Goal: Task Accomplishment & Management: Manage account settings

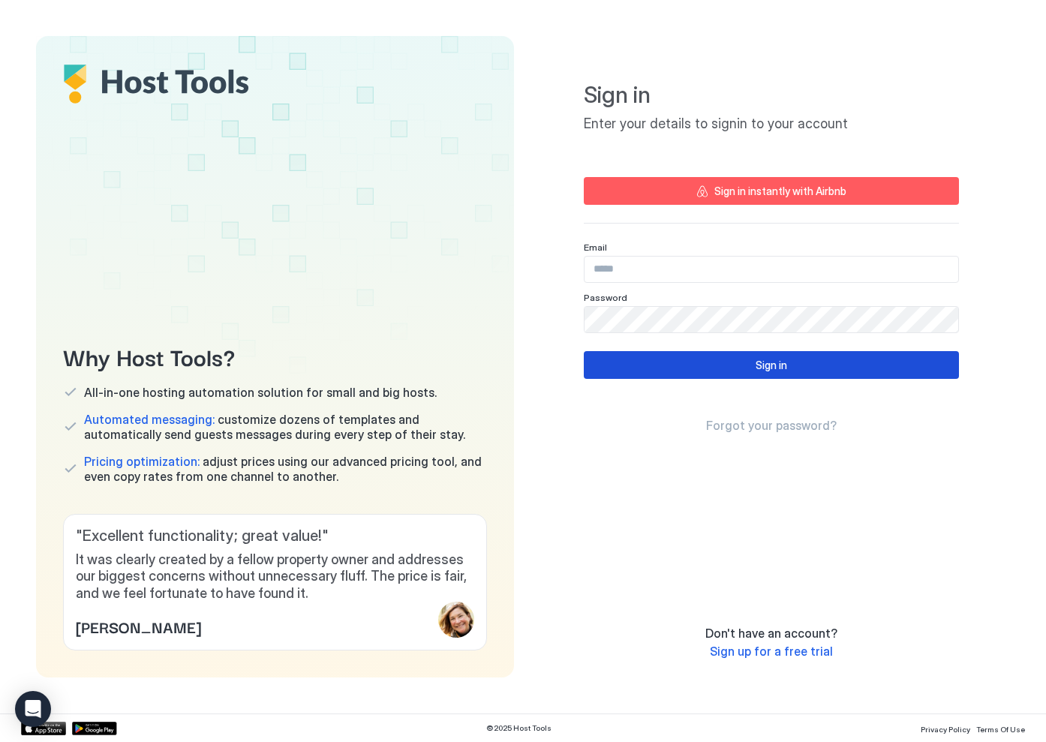
type input "**********"
click at [742, 367] on button "Sign in" at bounding box center [771, 365] width 375 height 28
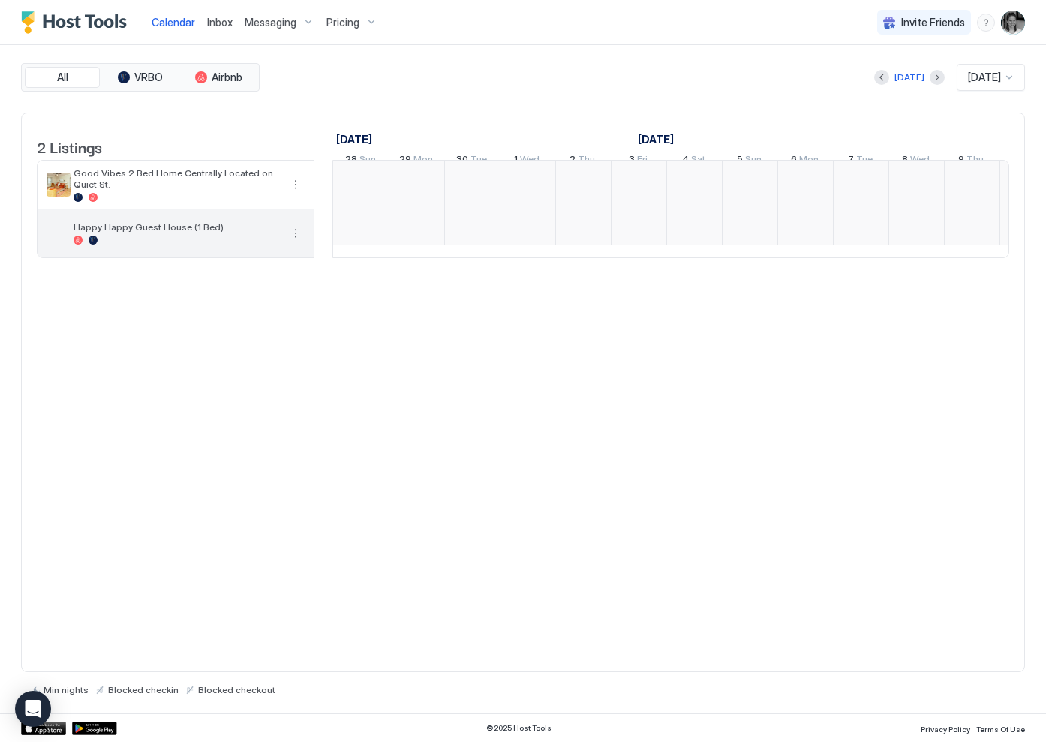
scroll to position [0, 834]
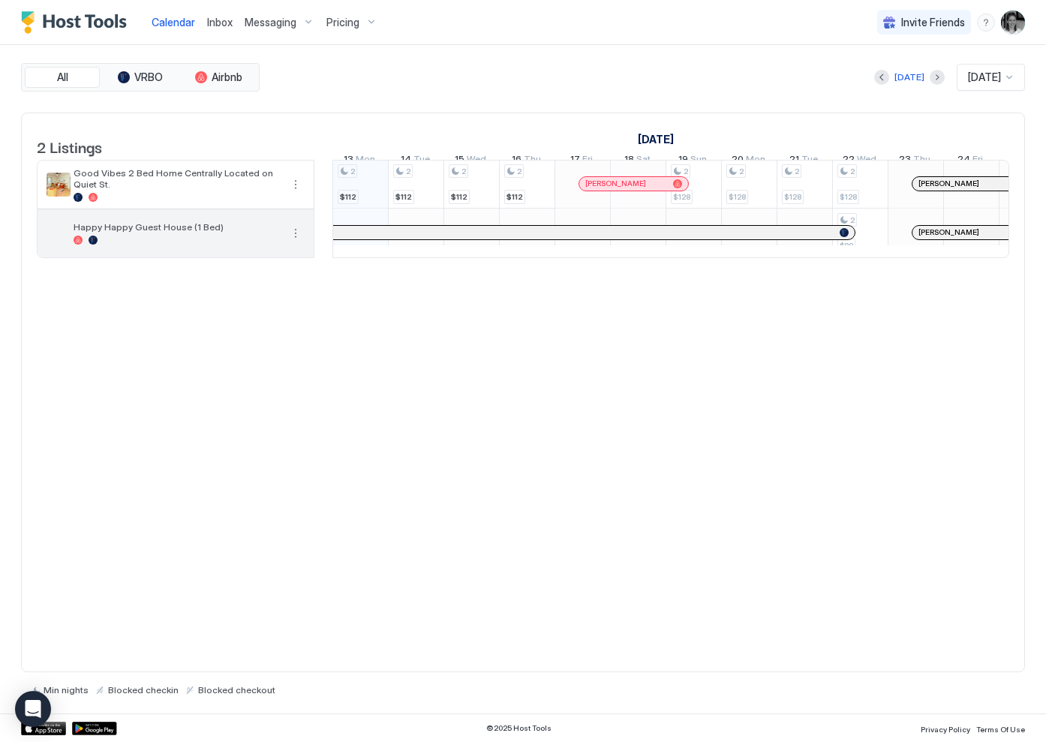
click at [296, 242] on button "More options" at bounding box center [296, 233] width 18 height 18
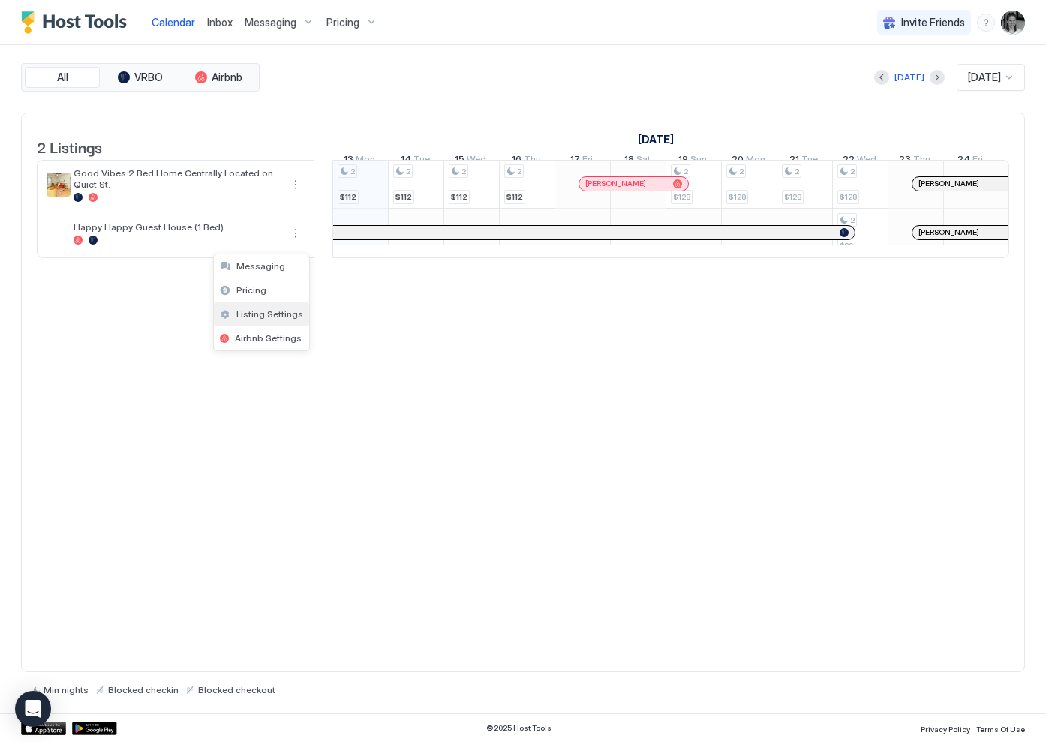
click at [257, 314] on span "Listing Settings" at bounding box center [269, 313] width 67 height 11
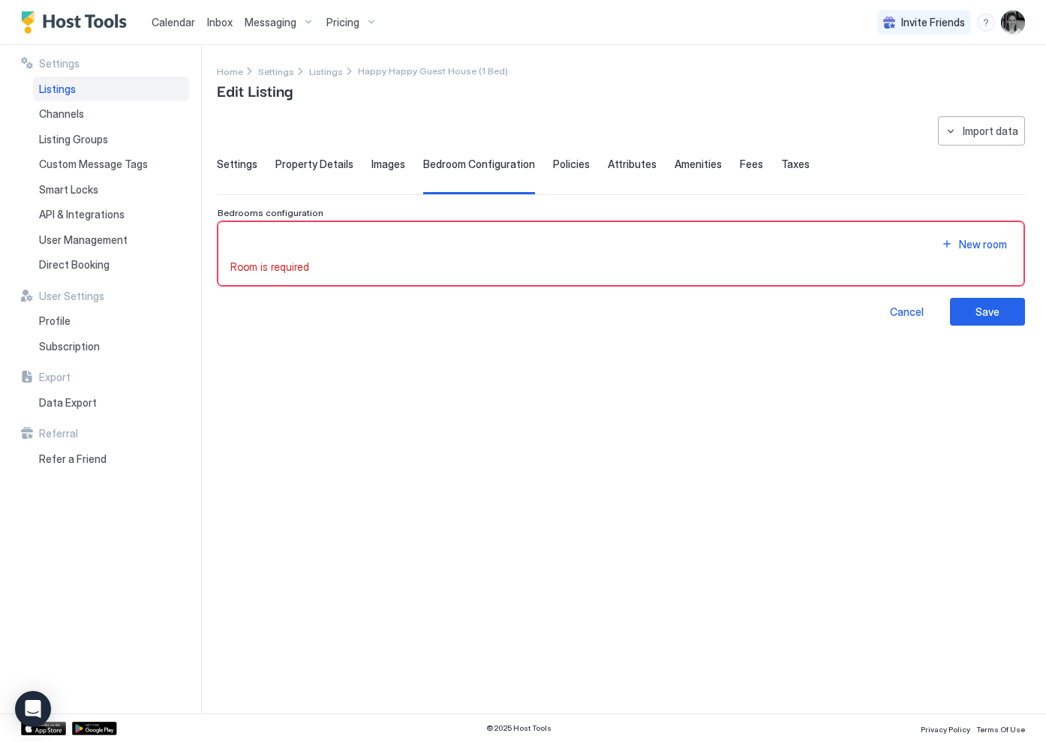
click at [270, 162] on div "Settings Property Details Images Bedroom Configuration Policies Attributes Amen…" at bounding box center [621, 176] width 808 height 37
click at [299, 164] on span "Property Details" at bounding box center [314, 165] width 78 height 14
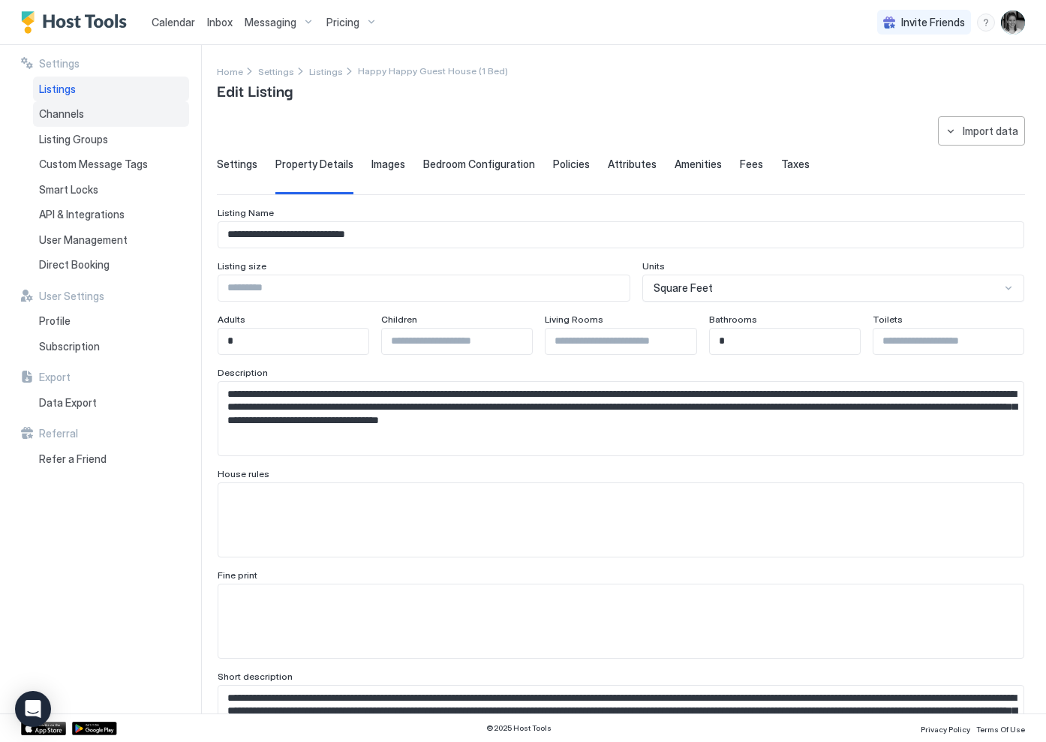
click at [94, 113] on div "Channels" at bounding box center [111, 114] width 156 height 26
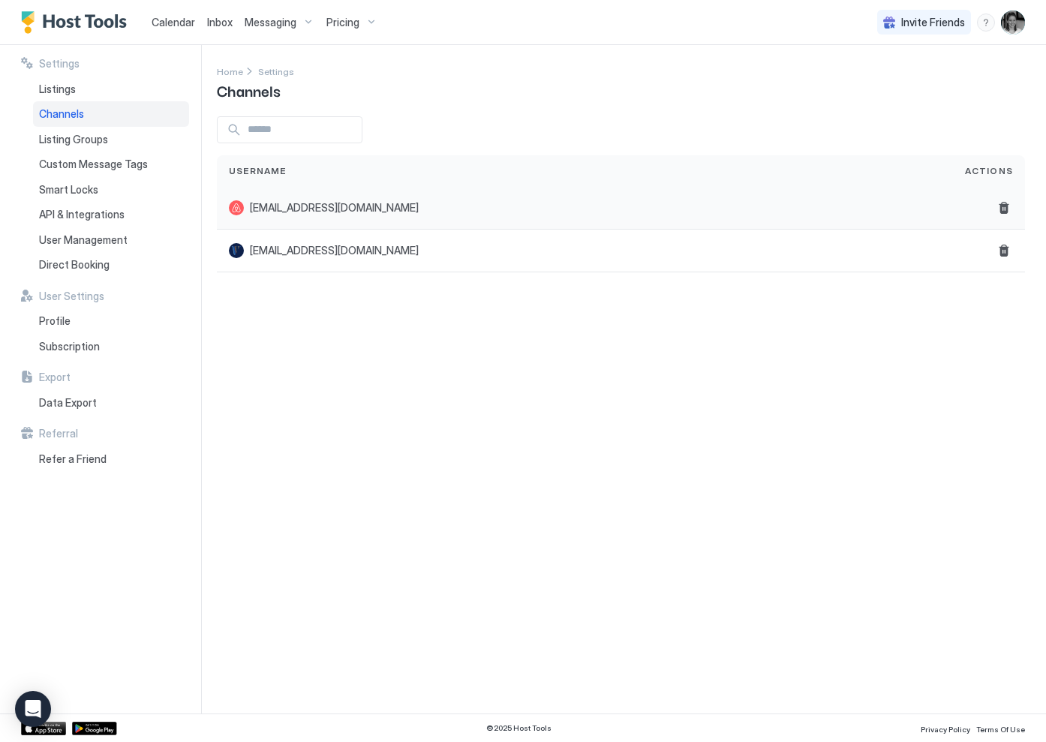
click at [374, 209] on span "[EMAIL_ADDRESS][DOMAIN_NAME]" at bounding box center [334, 208] width 169 height 14
click at [186, 24] on span "Calendar" at bounding box center [174, 22] width 44 height 13
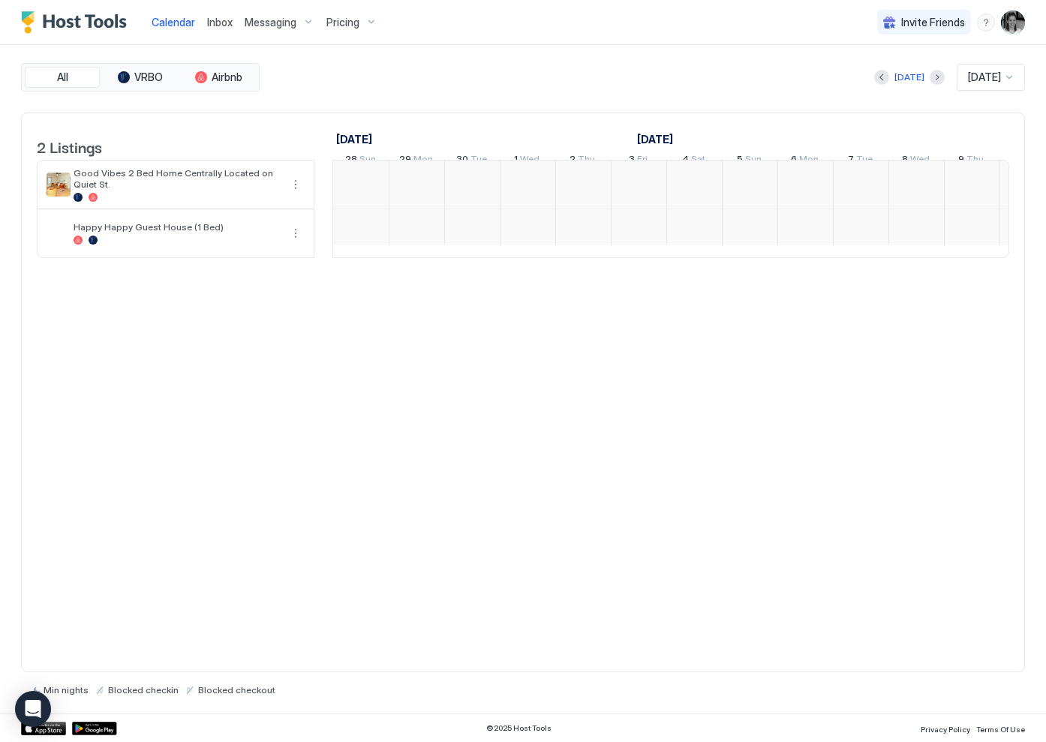
scroll to position [0, 834]
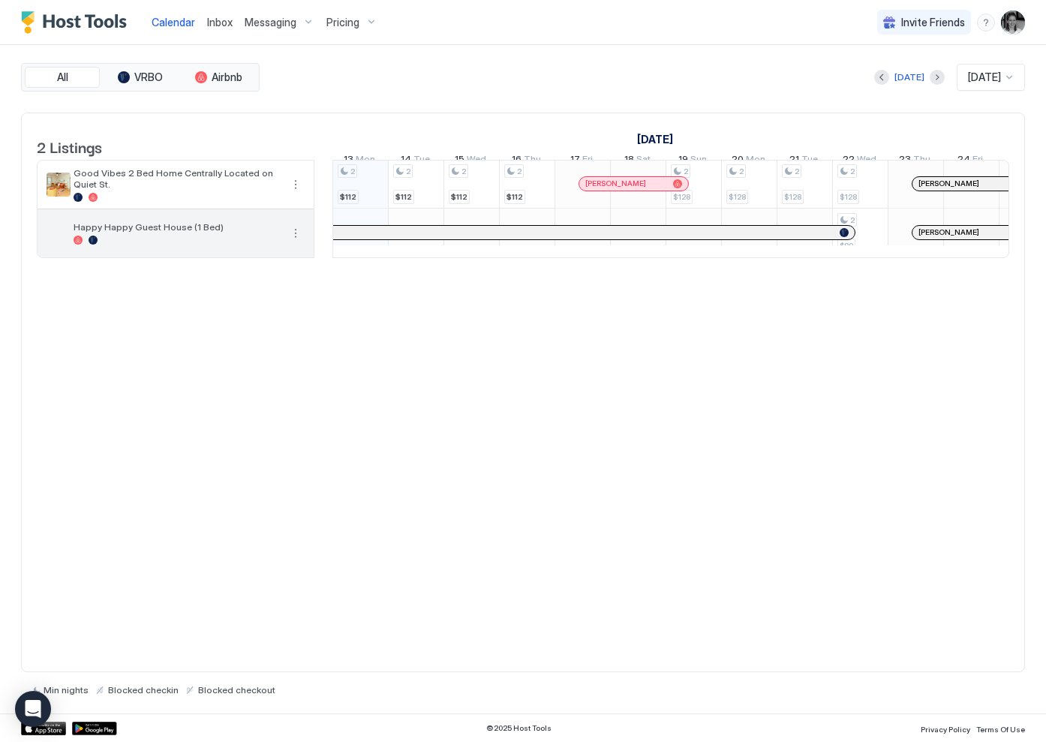
click at [129, 232] on div "Happy Happy Guest House (1 Bed)" at bounding box center [176, 233] width 276 height 48
click at [276, 233] on span "Happy Happy Guest House (1 Bed)" at bounding box center [177, 226] width 207 height 11
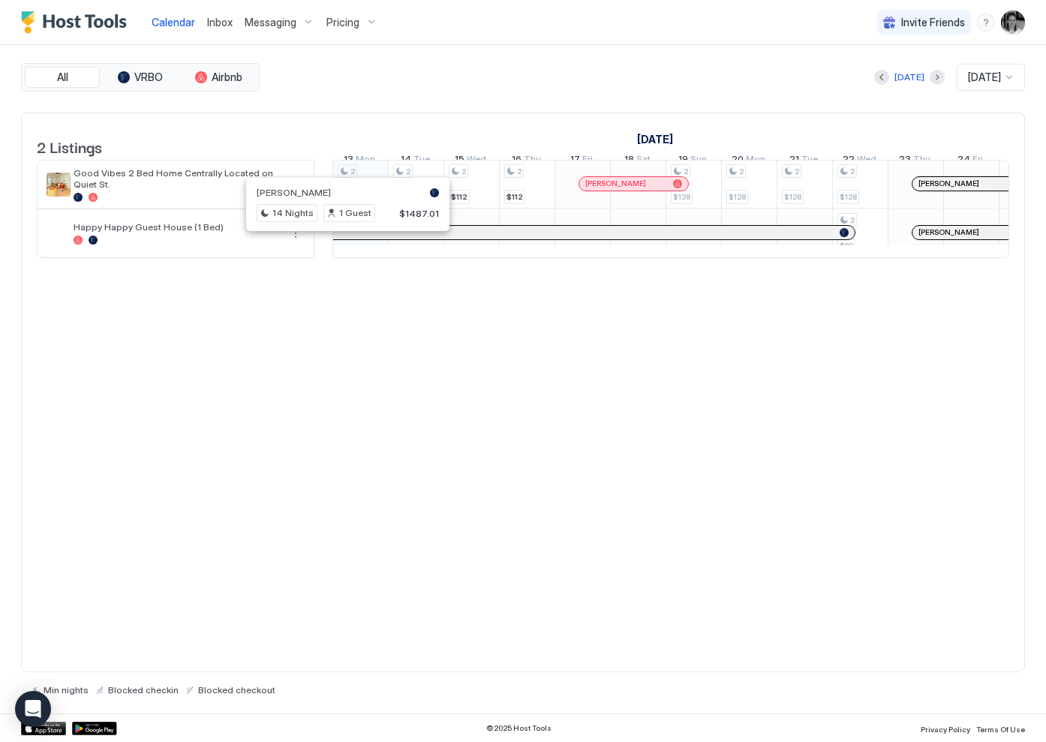
click at [341, 239] on div at bounding box center [341, 233] width 12 height 12
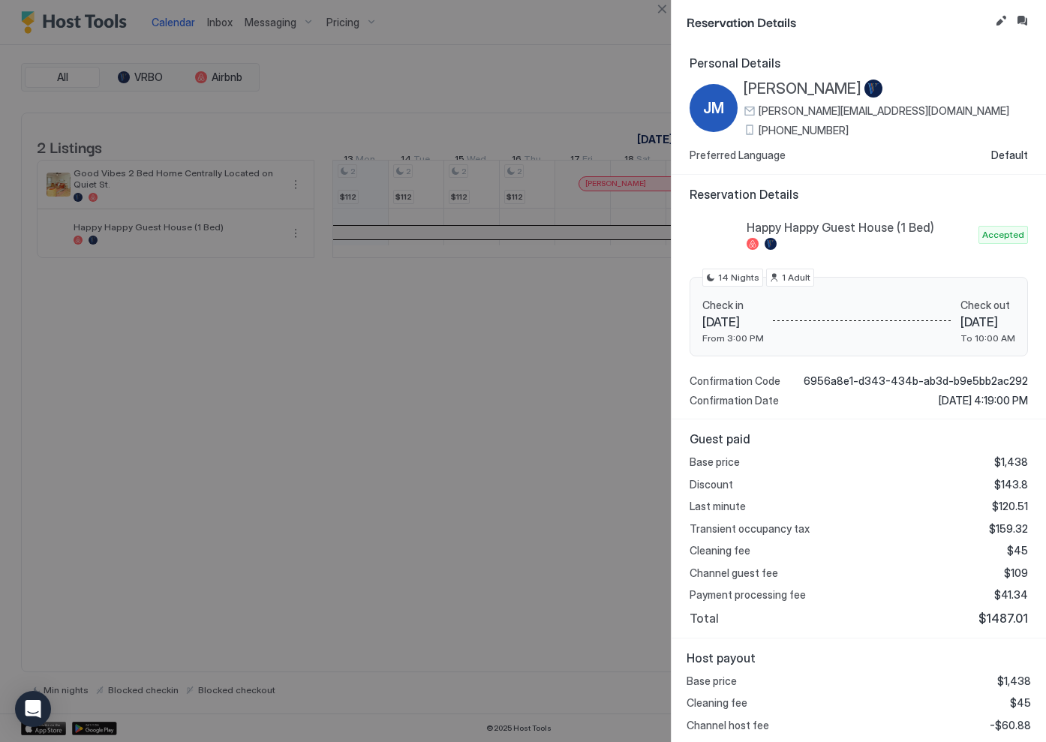
click at [589, 35] on div at bounding box center [523, 371] width 1046 height 742
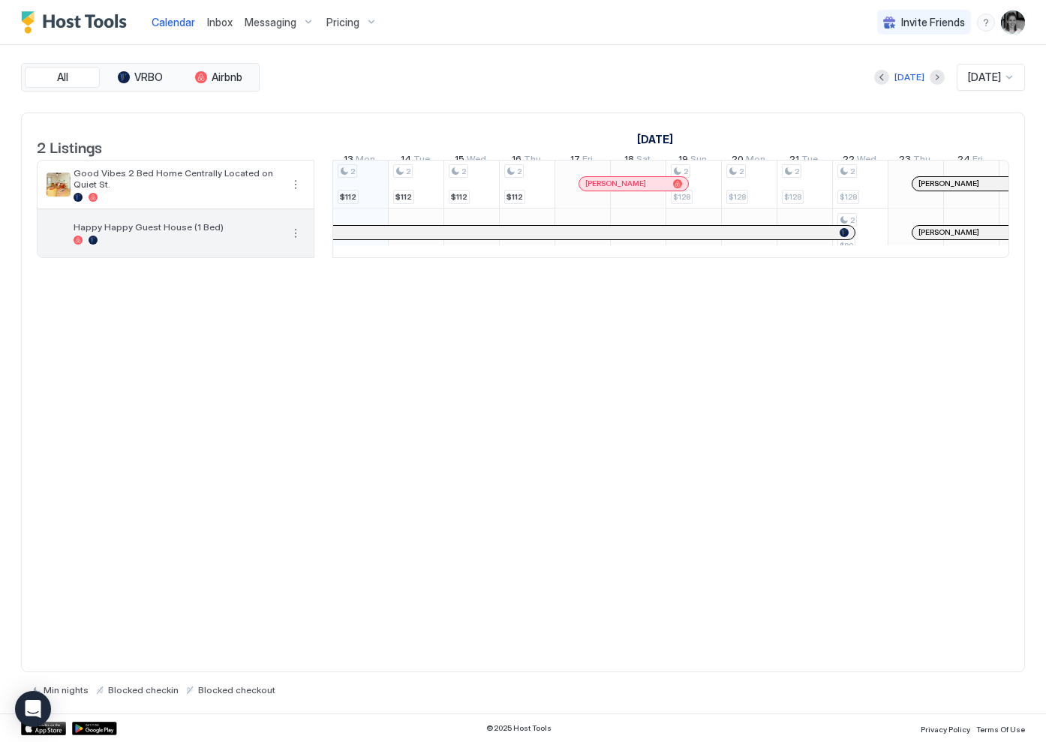
click at [300, 242] on button "More options" at bounding box center [296, 233] width 18 height 18
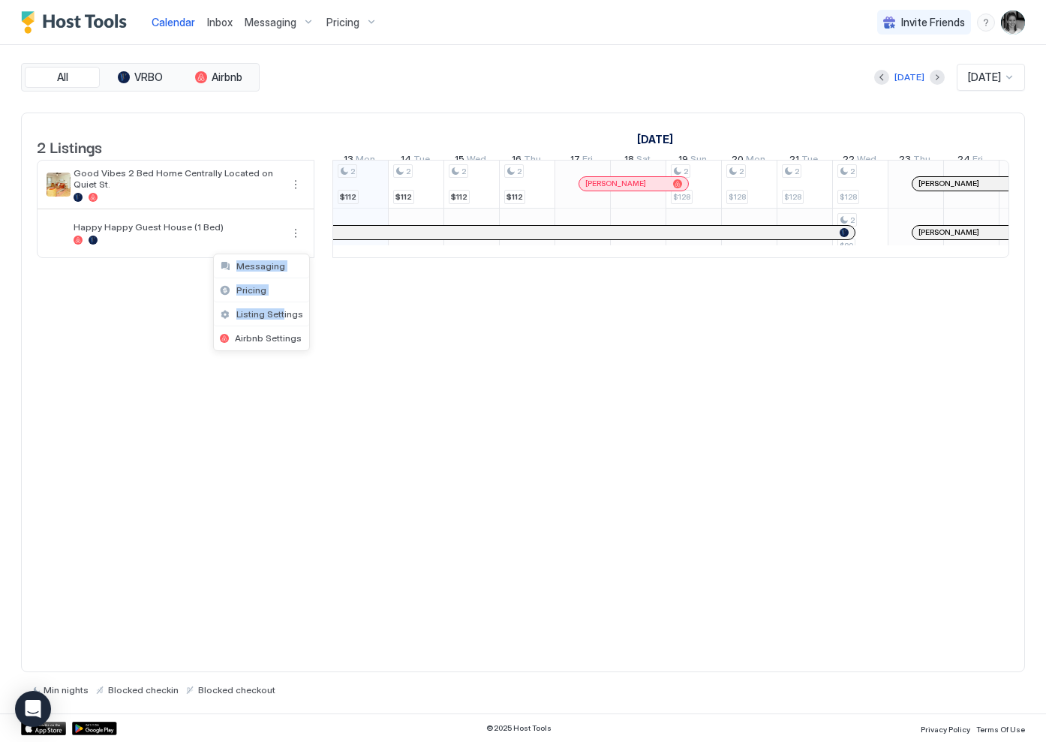
drag, startPoint x: 280, startPoint y: 317, endPoint x: 687, endPoint y: 20, distance: 504.8
click at [656, 92] on div "Messaging Pricing Listing Settings Airbnb Settings" at bounding box center [523, 371] width 1046 height 742
click at [293, 317] on span "Listing Settings" at bounding box center [269, 313] width 67 height 11
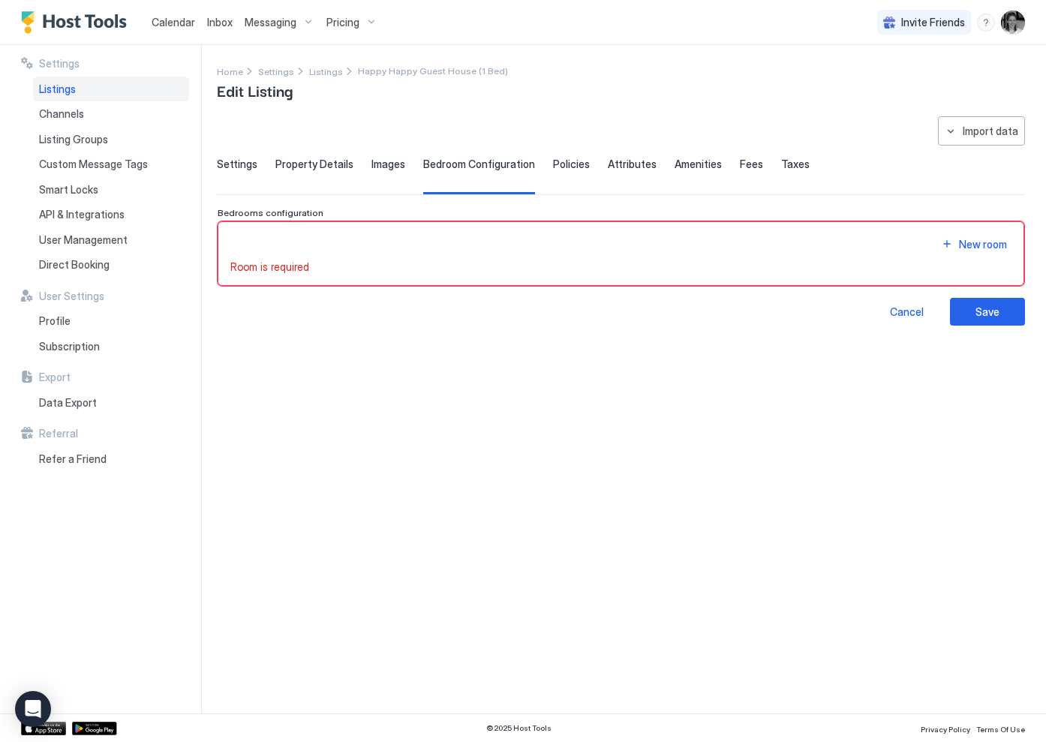
click at [182, 27] on span "Calendar" at bounding box center [174, 22] width 44 height 13
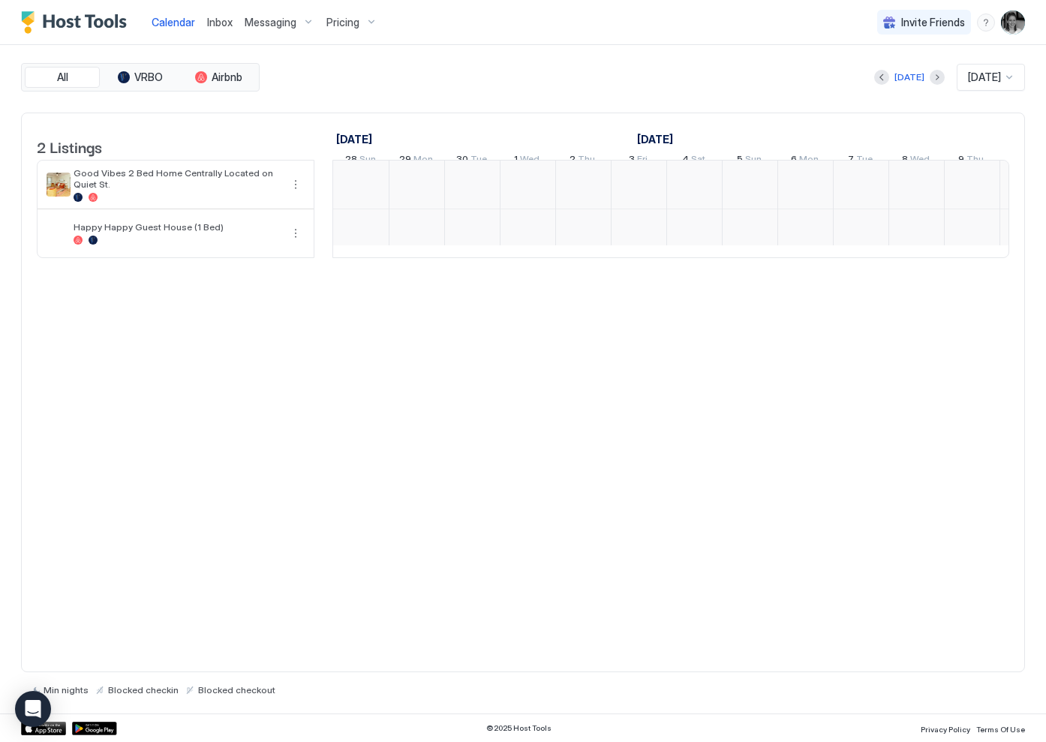
scroll to position [0, 834]
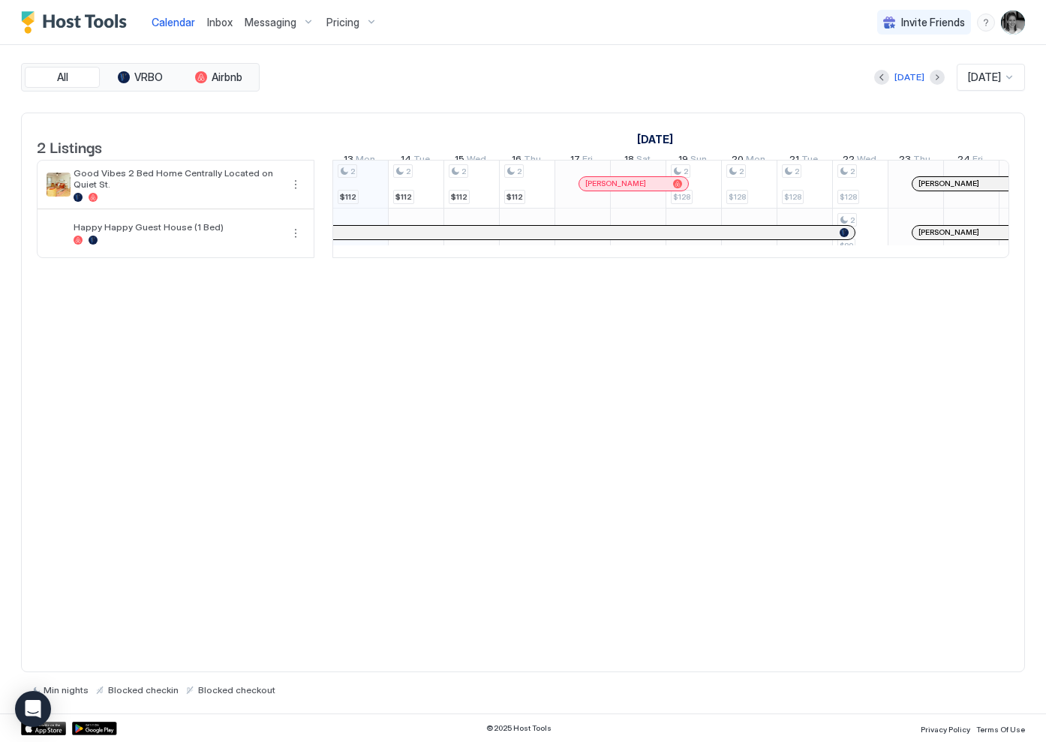
click at [328, 22] on span "Pricing" at bounding box center [342, 23] width 33 height 14
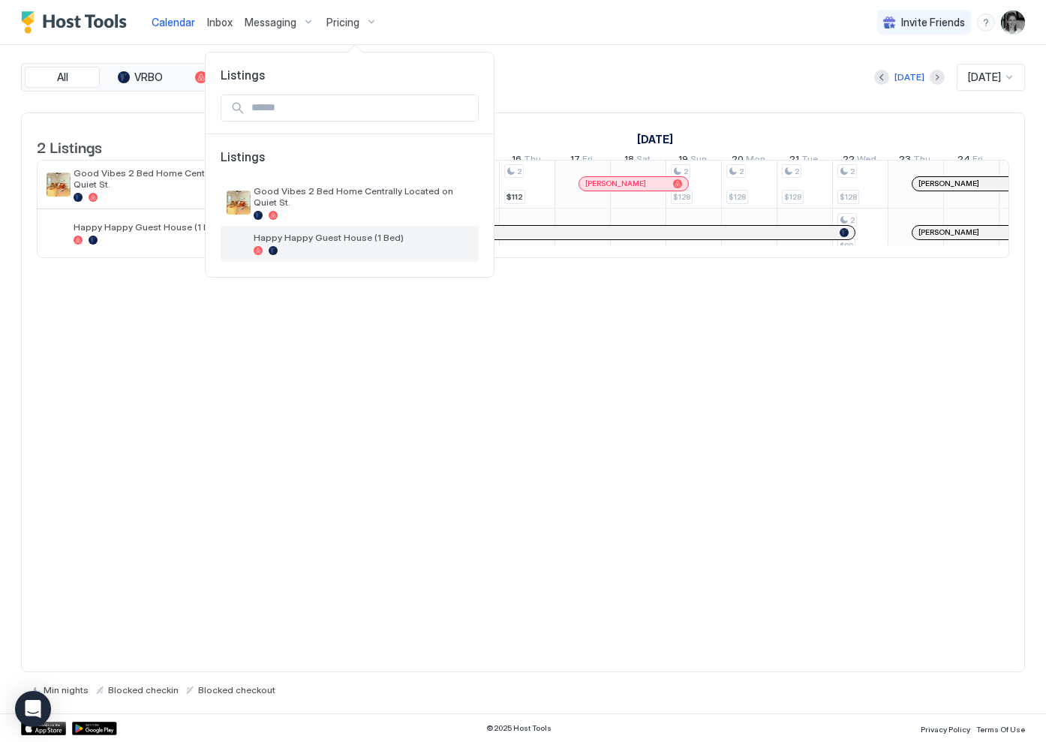
click at [306, 239] on span "Happy Happy Guest House (1 Bed)" at bounding box center [363, 237] width 219 height 11
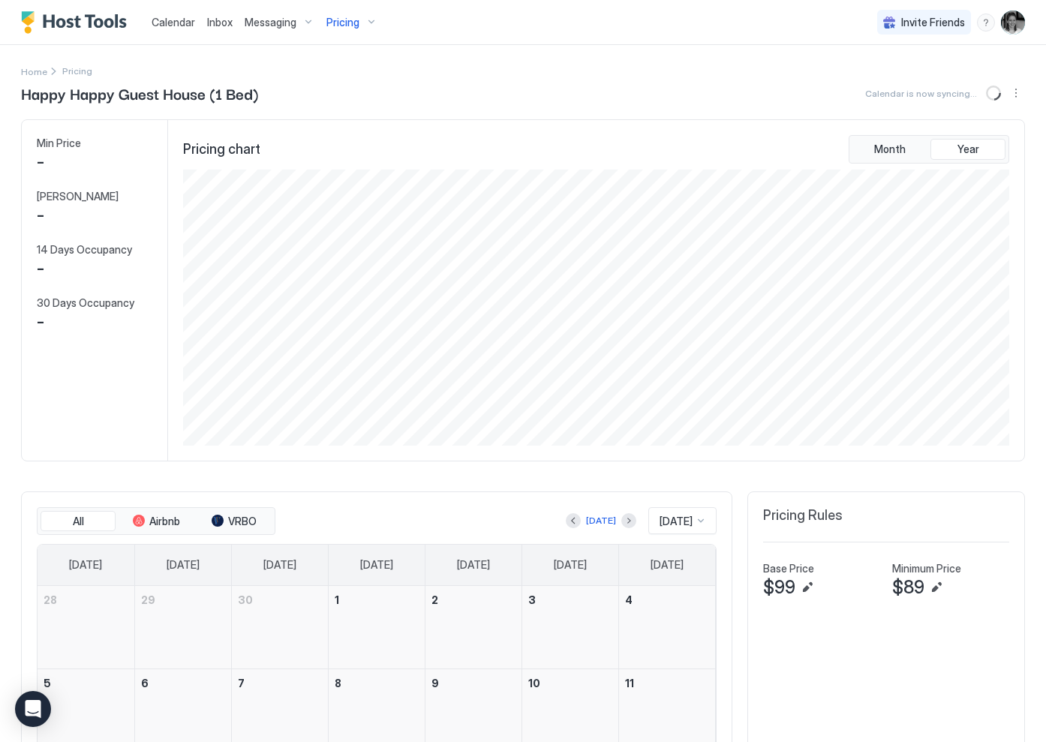
scroll to position [276, 829]
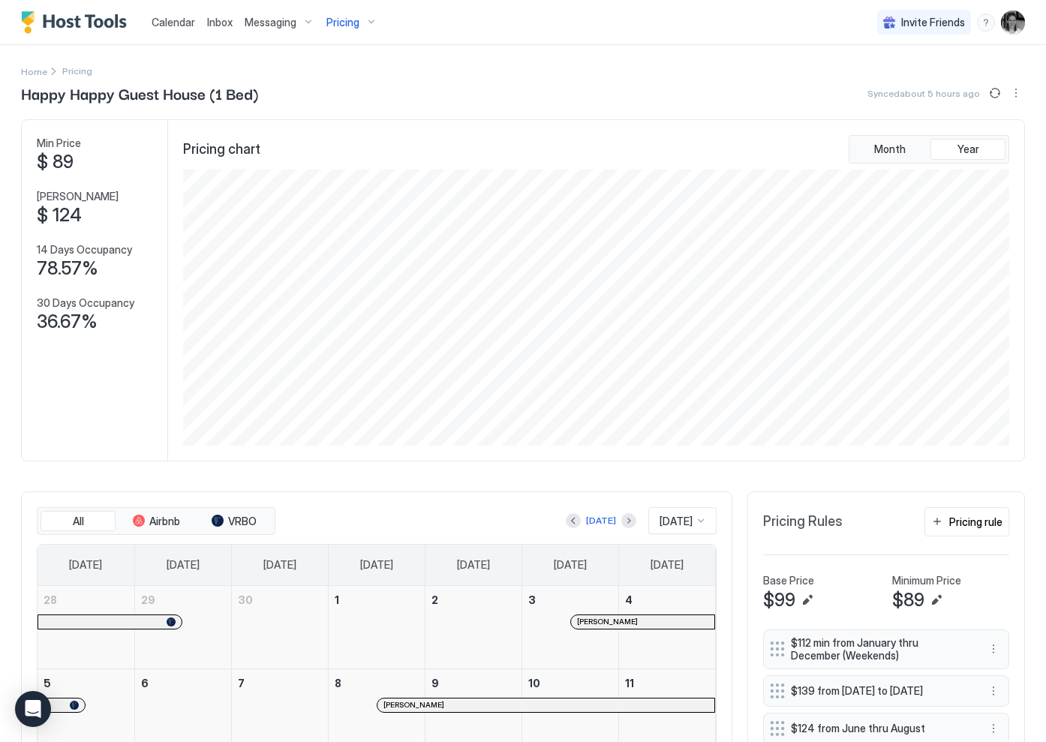
click at [198, 480] on div "Happy Happy Guest House (1 Bed) Synced about 5 hours ago Min Price $ 89 Max Pri…" at bounding box center [523, 558] width 1004 height 952
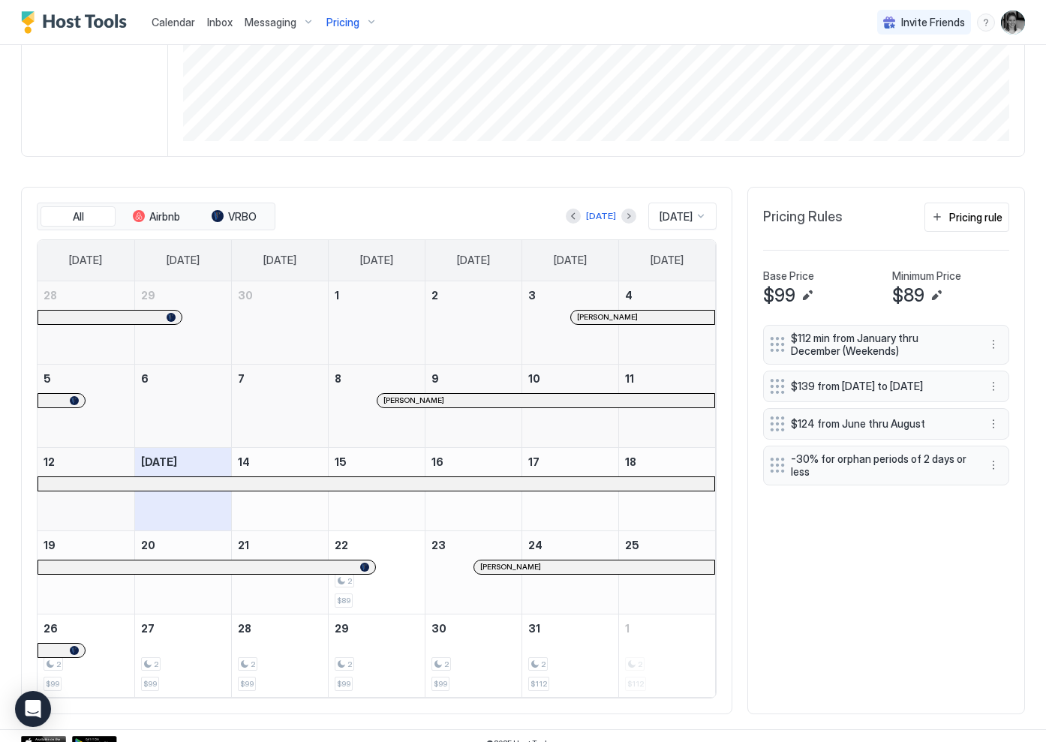
scroll to position [318, 0]
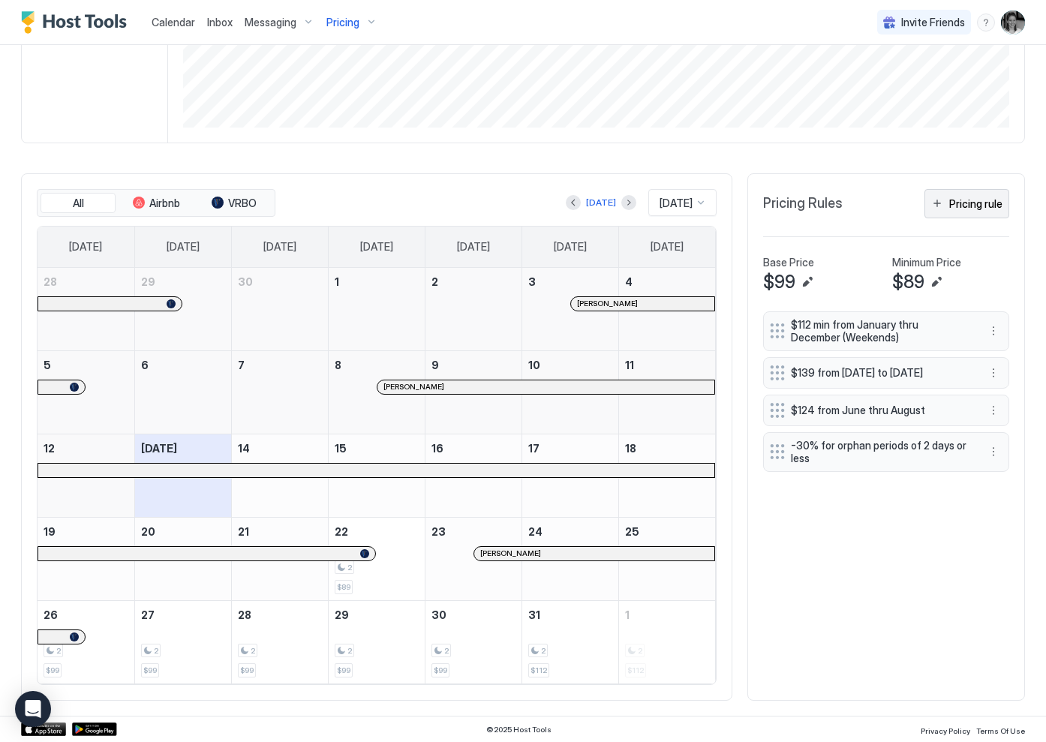
click at [970, 208] on div "Pricing rule" at bounding box center [975, 204] width 53 height 16
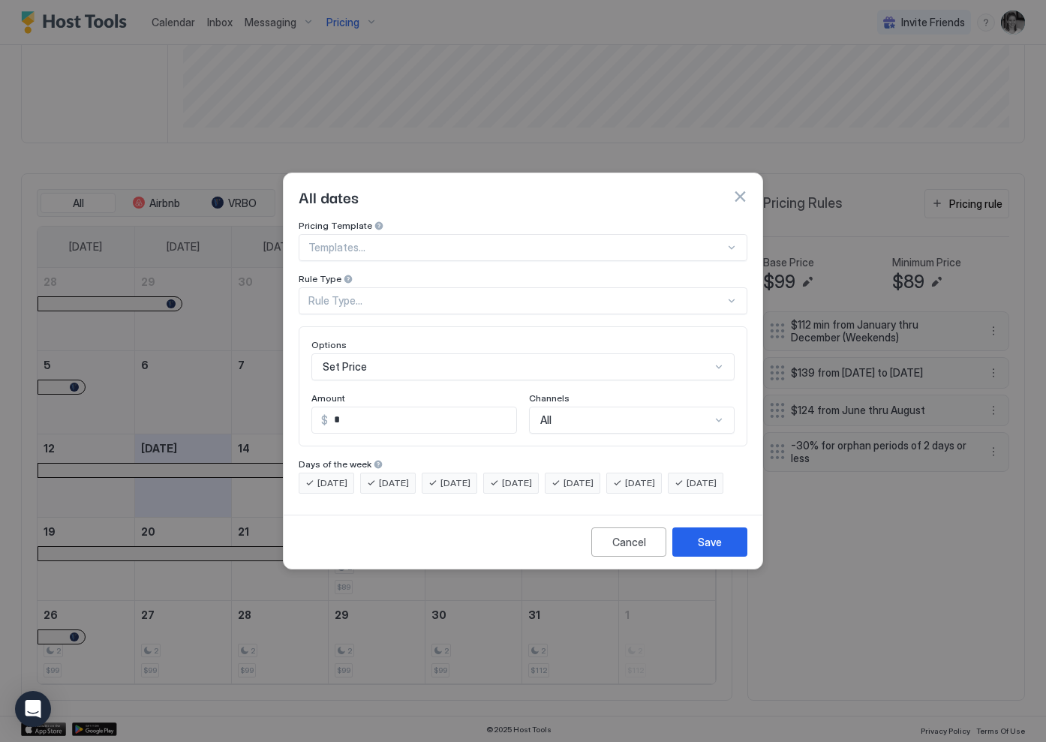
click at [448, 241] on div at bounding box center [516, 248] width 417 height 14
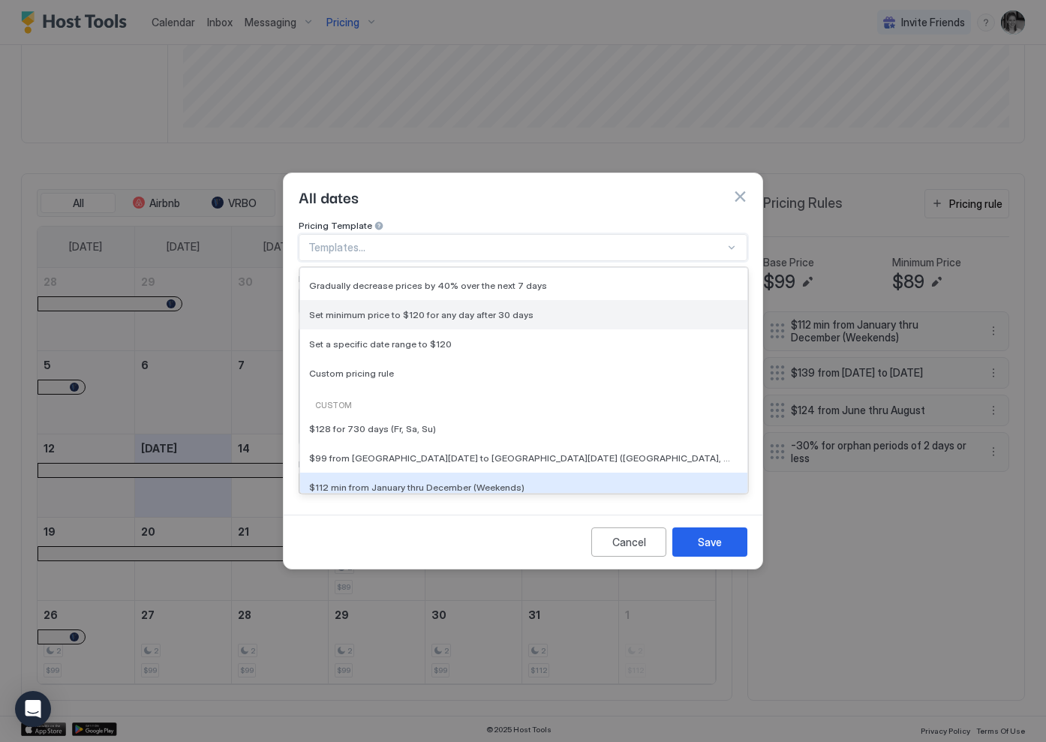
scroll to position [0, 0]
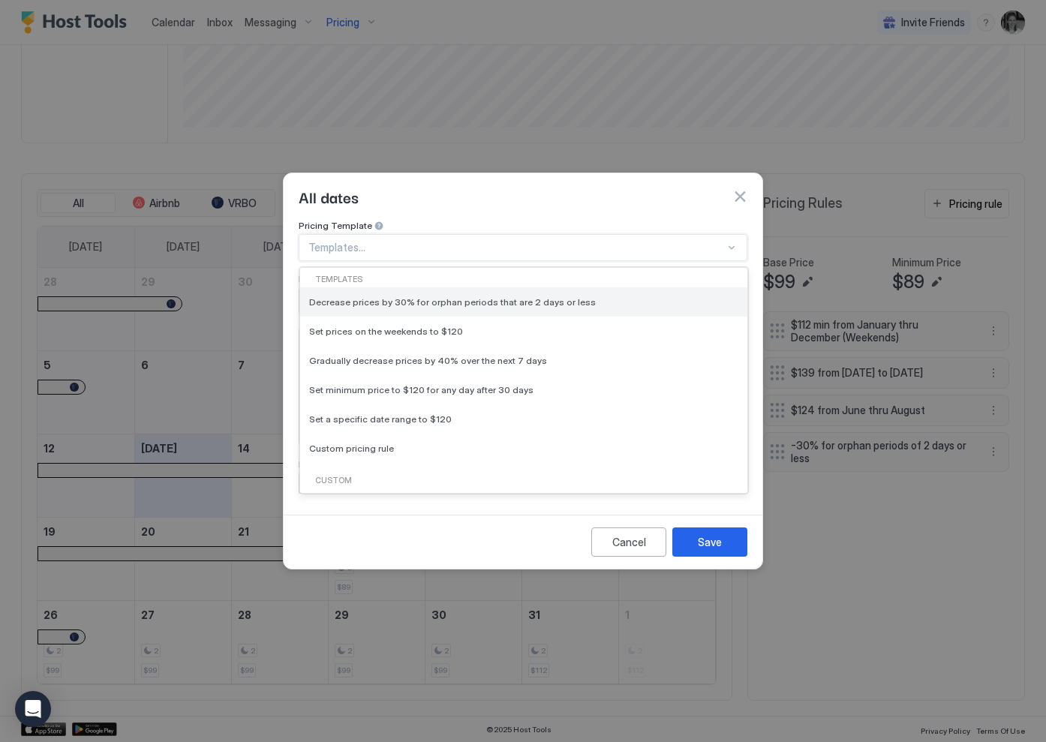
click at [518, 297] on div "Decrease prices by 30% for orphan periods that are 2 days or less" at bounding box center [523, 301] width 447 height 29
type input "**"
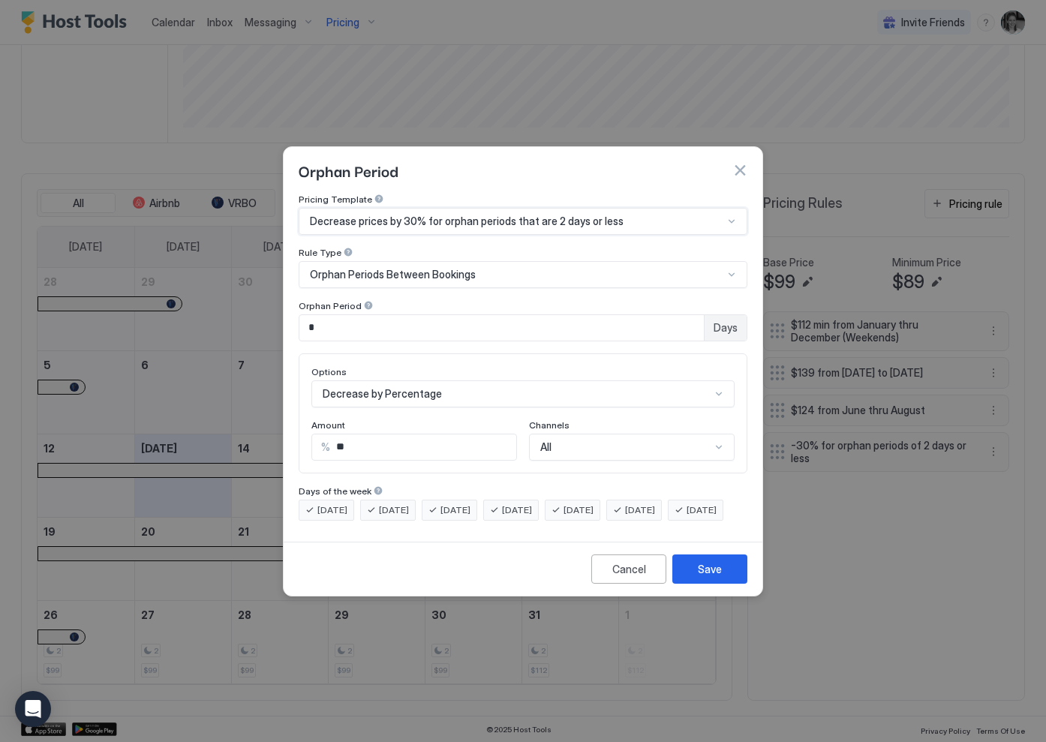
click at [600, 504] on div "[DATE]" at bounding box center [573, 510] width 56 height 21
click at [652, 504] on span "[DATE]" at bounding box center [640, 511] width 30 height 14
click at [703, 577] on div "Save" at bounding box center [710, 569] width 24 height 16
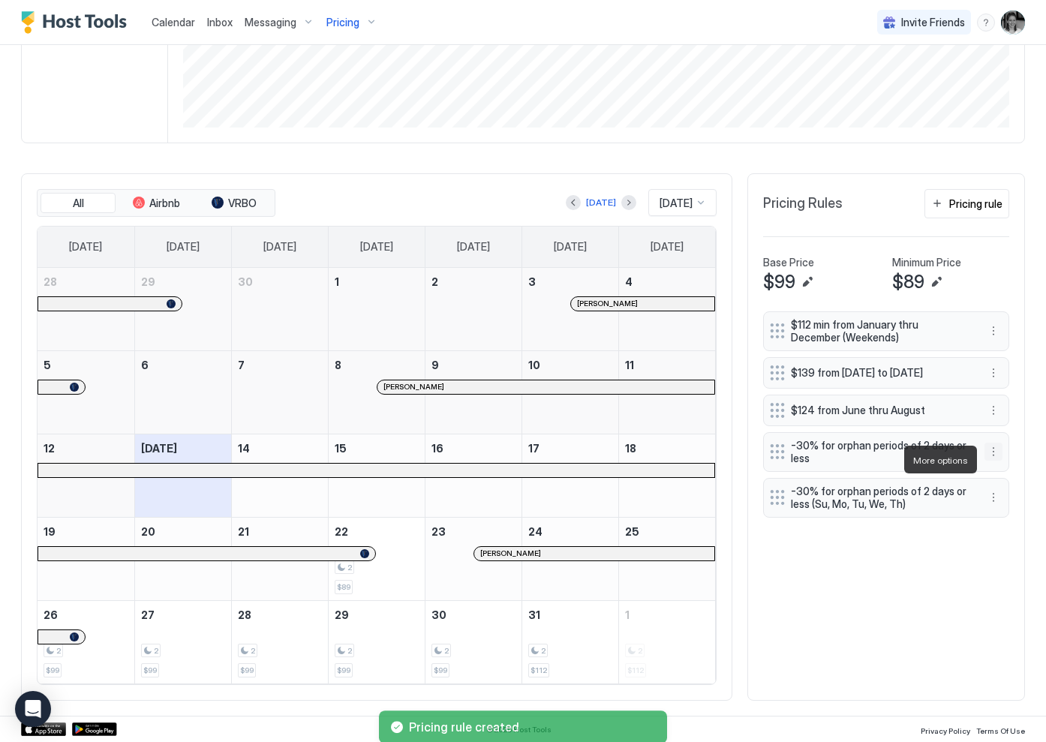
click at [992, 456] on button "More options" at bounding box center [994, 452] width 18 height 18
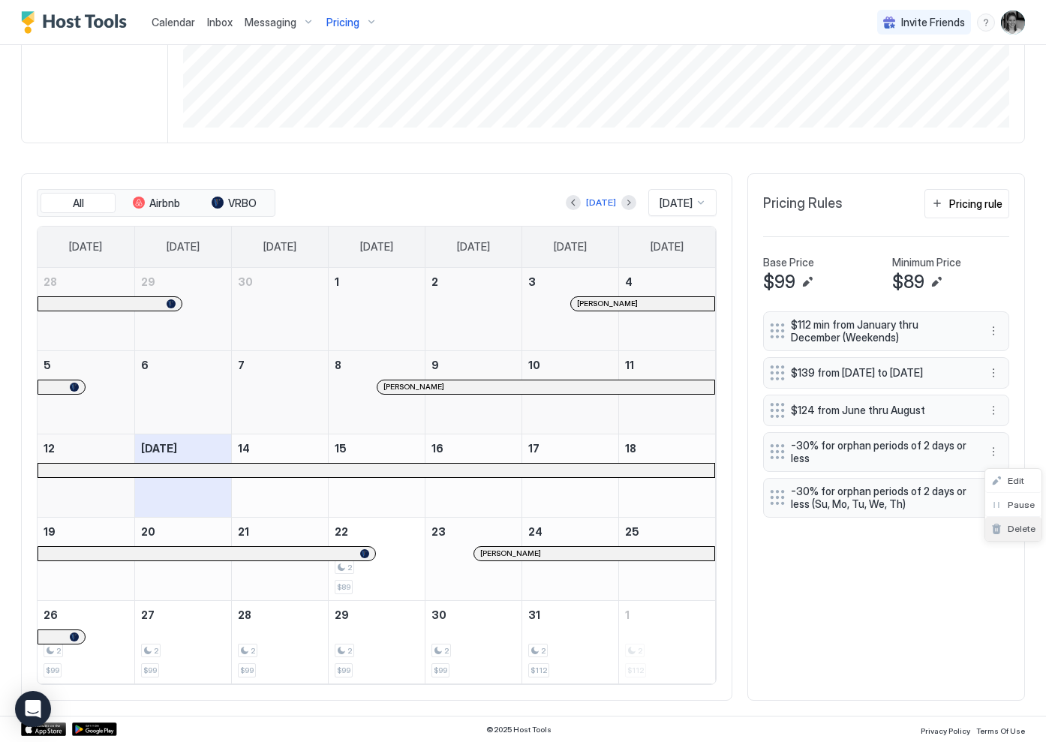
click at [1021, 528] on span "Delete" at bounding box center [1022, 528] width 28 height 11
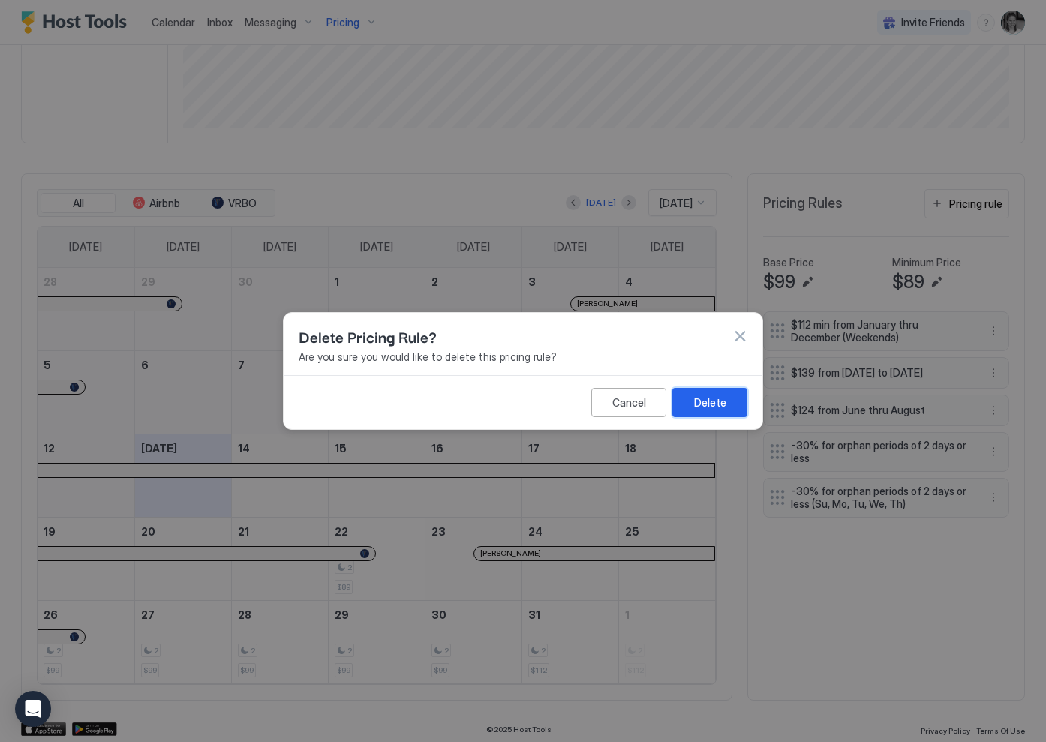
click at [727, 402] on button "Delete" at bounding box center [709, 402] width 75 height 29
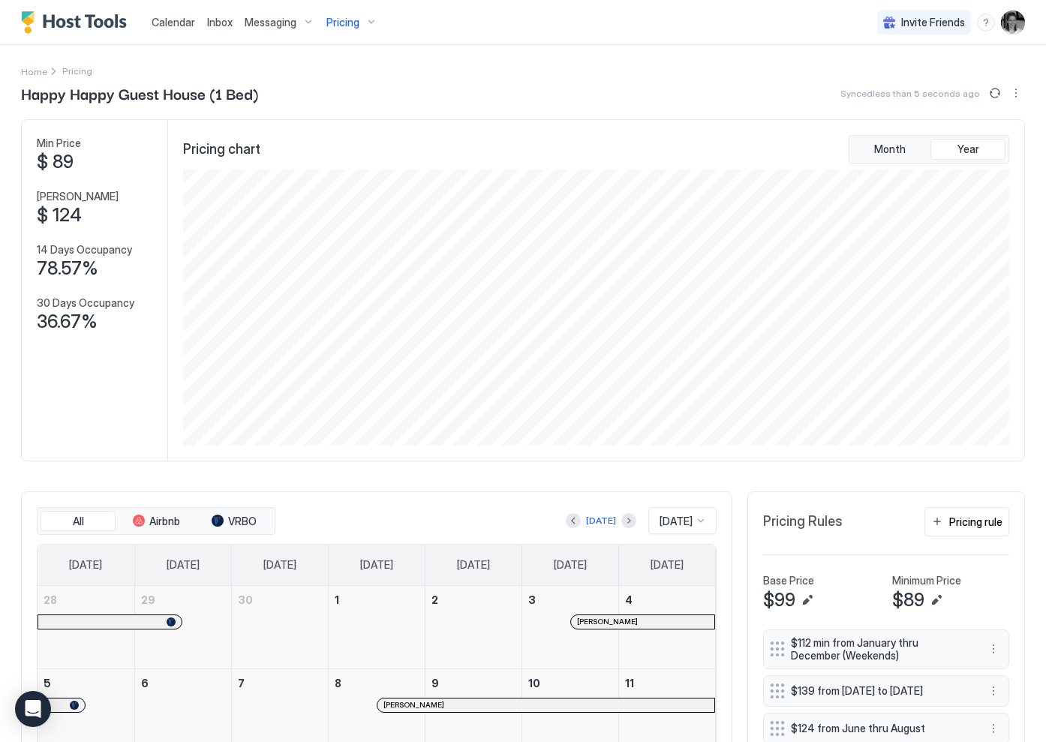
click at [372, 20] on div "Pricing" at bounding box center [351, 23] width 63 height 26
click at [708, 482] on div at bounding box center [523, 371] width 1046 height 742
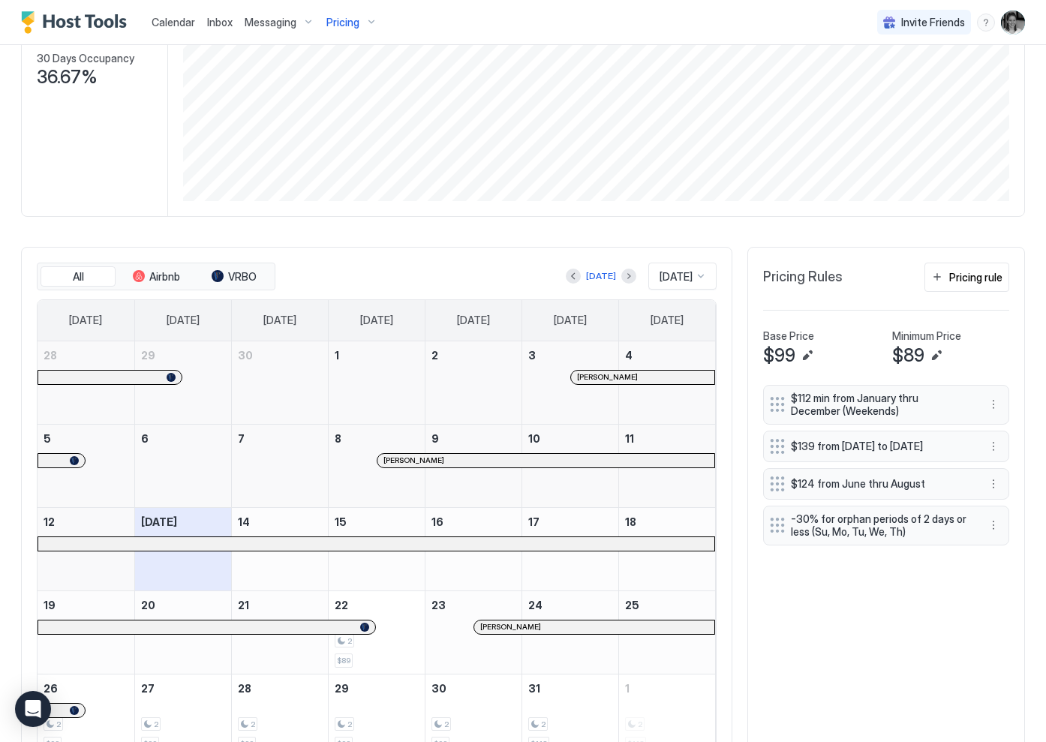
scroll to position [318, 0]
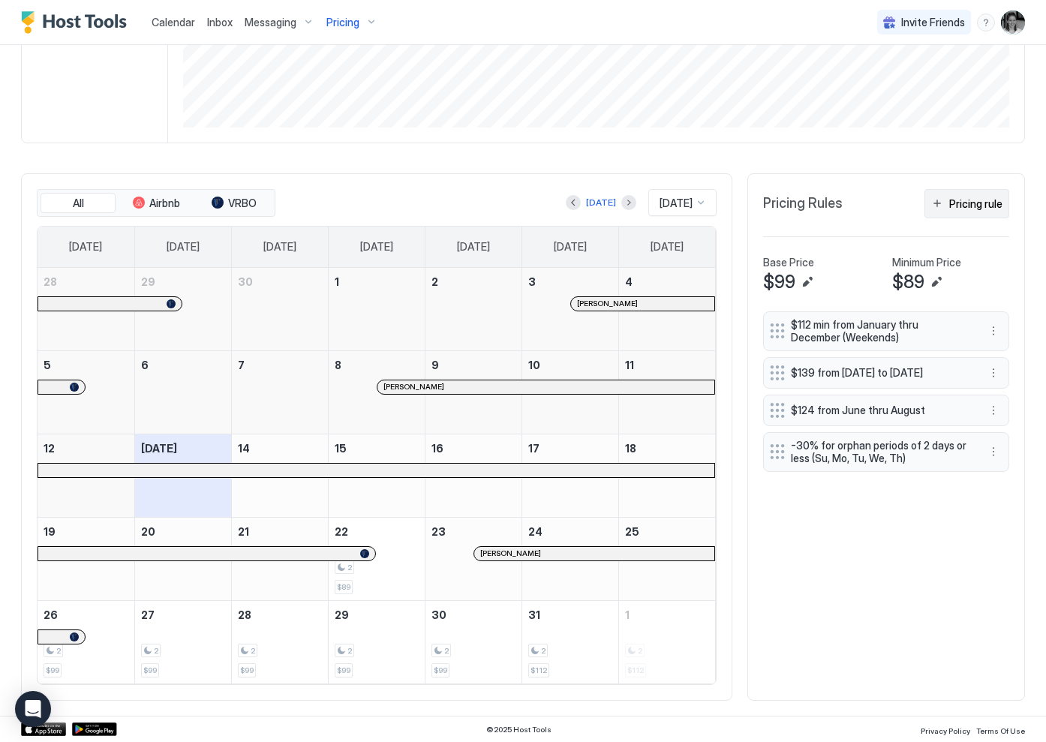
click at [977, 197] on div "Pricing rule" at bounding box center [975, 204] width 53 height 16
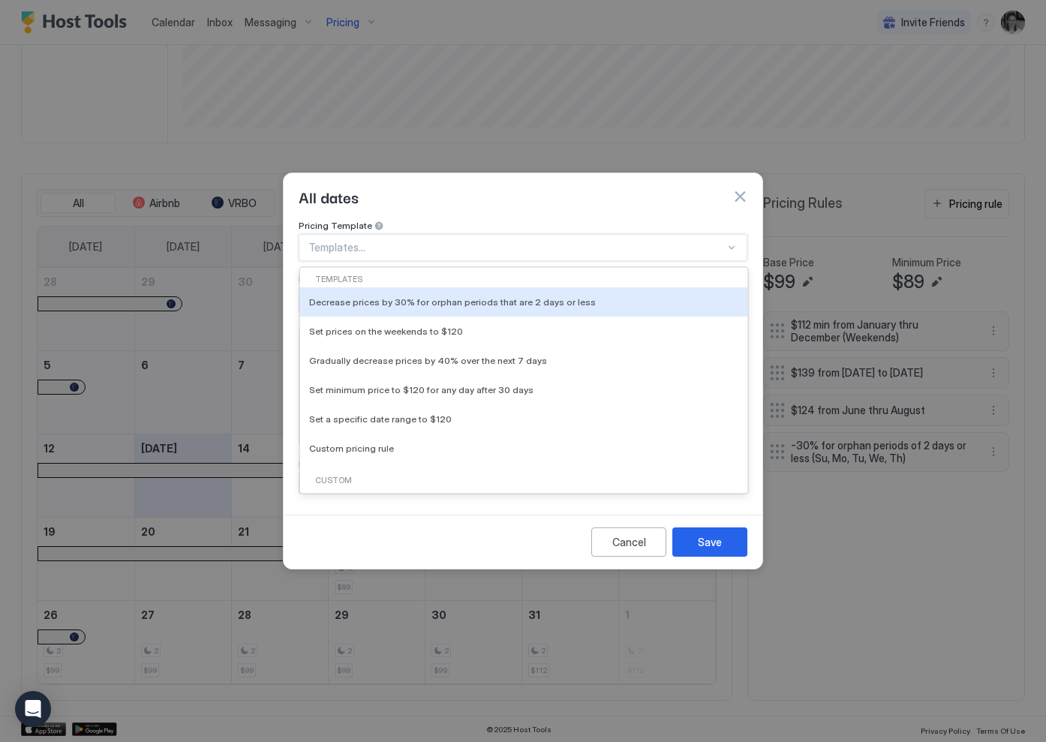
click at [443, 241] on div "Templates..." at bounding box center [523, 247] width 449 height 27
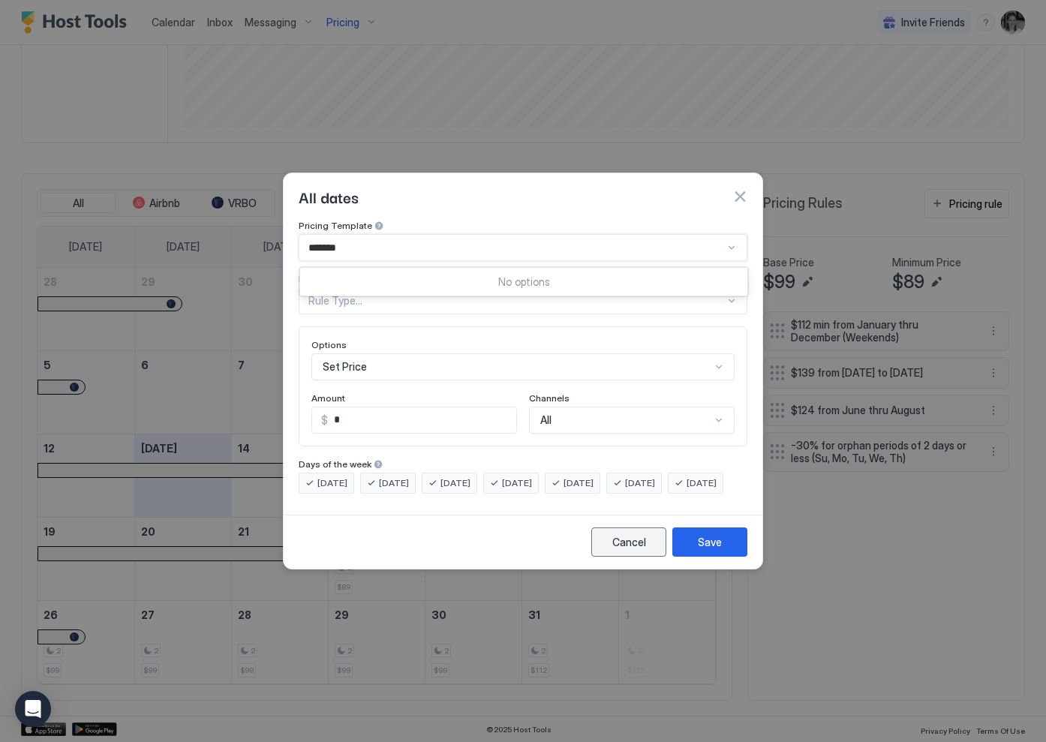
type input "*******"
click at [630, 550] on div "Cancel" at bounding box center [629, 542] width 34 height 16
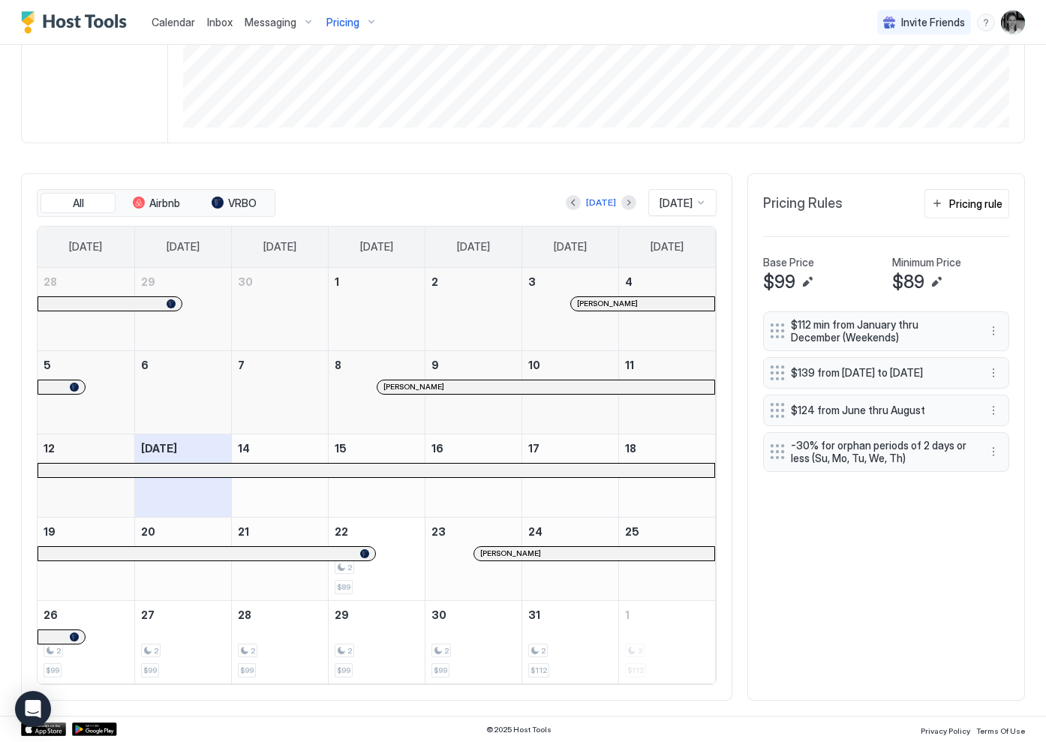
click at [885, 143] on div "Happy Happy Guest House (1 Bed) Synced 2 minutes ago Min Price $ 89 Max Price $…" at bounding box center [523, 240] width 1004 height 952
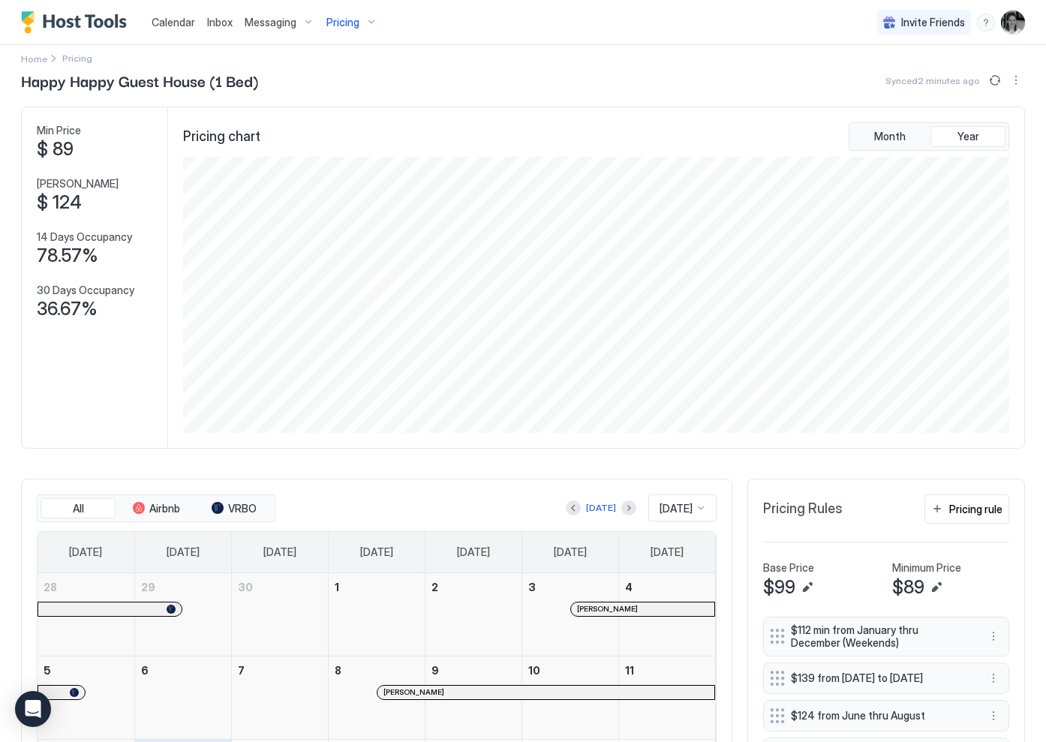
scroll to position [0, 0]
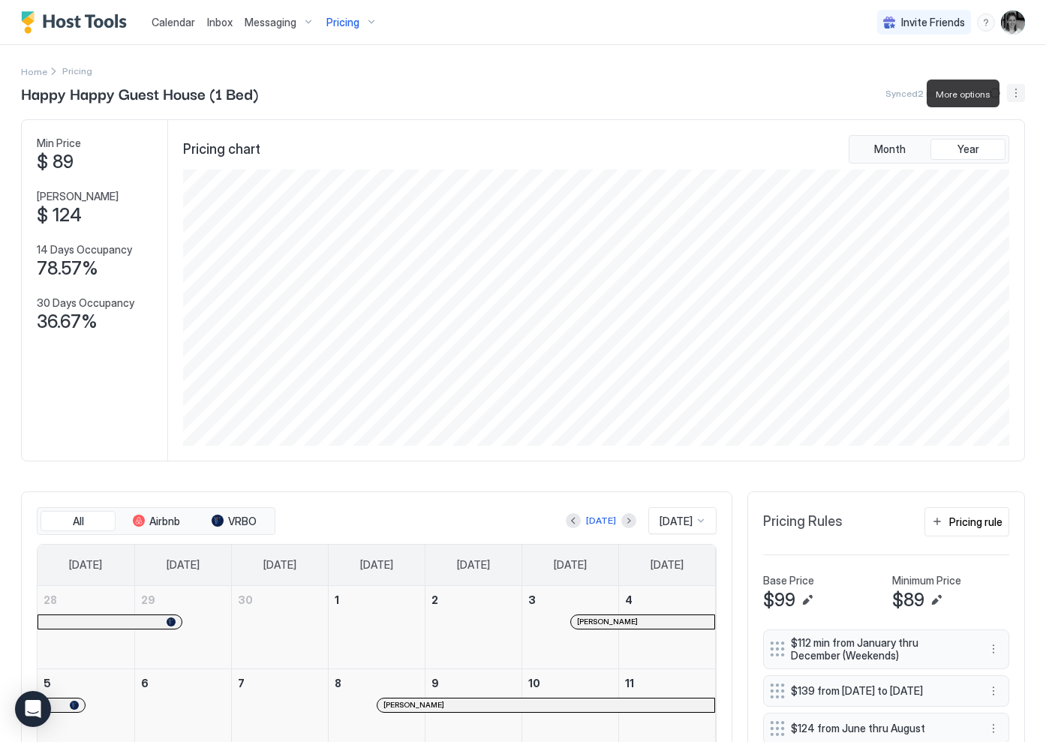
click at [1015, 95] on button "More options" at bounding box center [1016, 93] width 18 height 18
click at [1000, 140] on span "Listing Settings" at bounding box center [990, 138] width 67 height 11
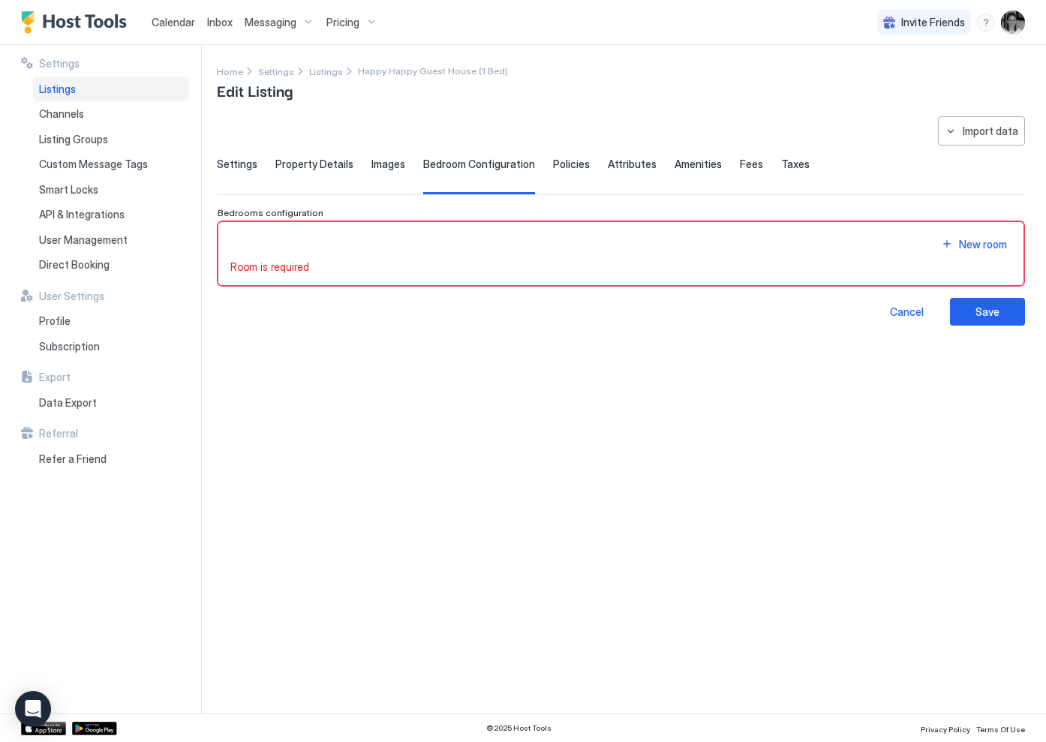
click at [562, 164] on span "Policies" at bounding box center [571, 165] width 37 height 14
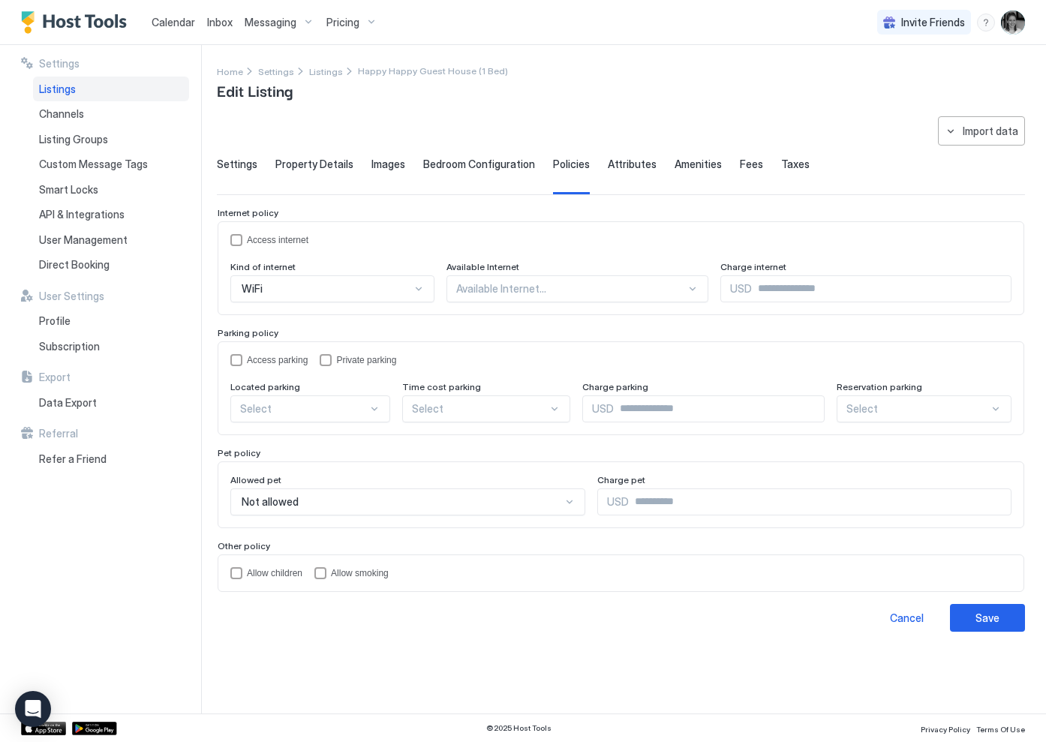
click at [251, 164] on span "Settings" at bounding box center [237, 165] width 41 height 14
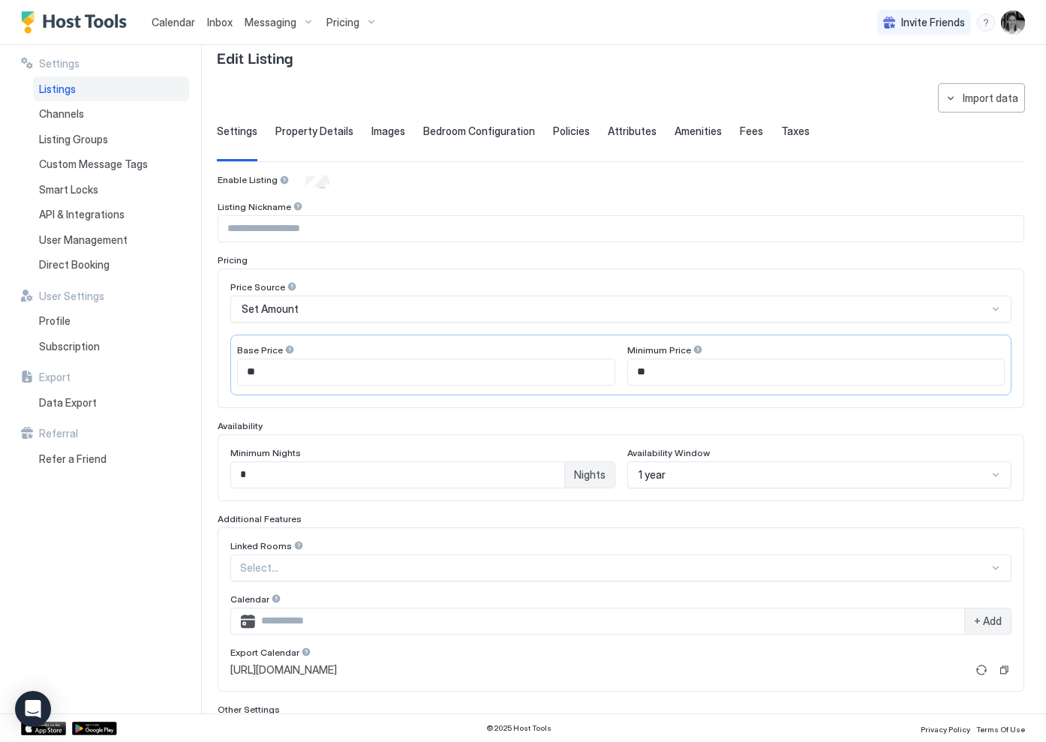
scroll to position [41, 0]
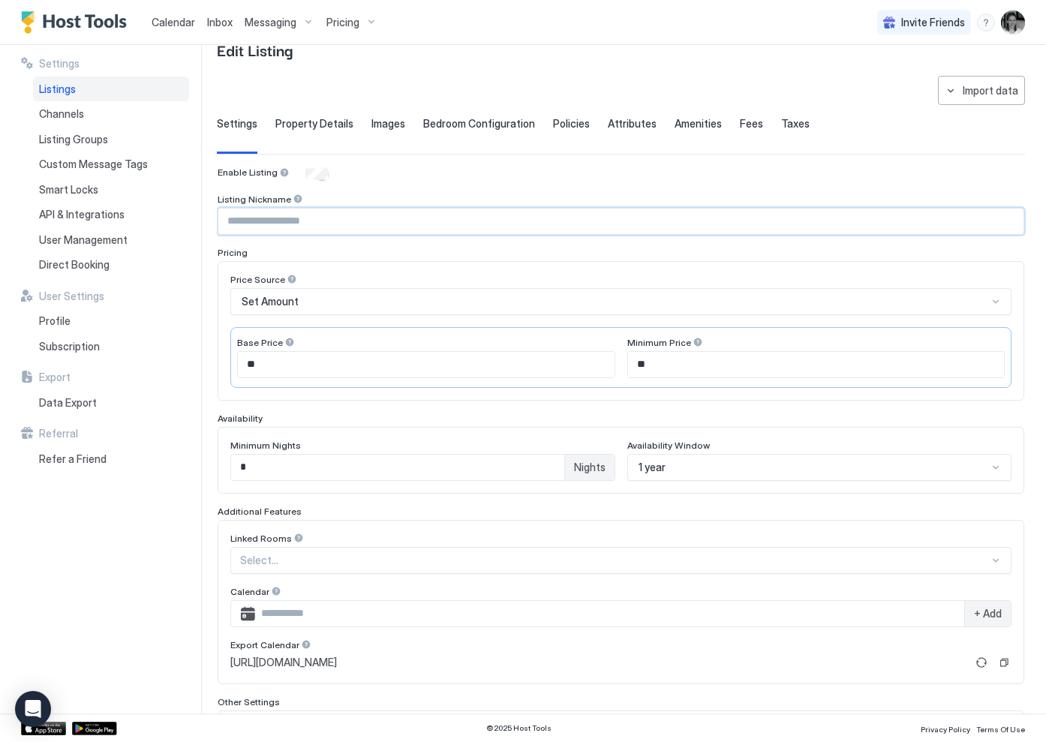
click at [362, 216] on input "Input Field" at bounding box center [620, 222] width 805 height 26
type input "****"
click at [383, 257] on div "Pricing" at bounding box center [621, 252] width 807 height 11
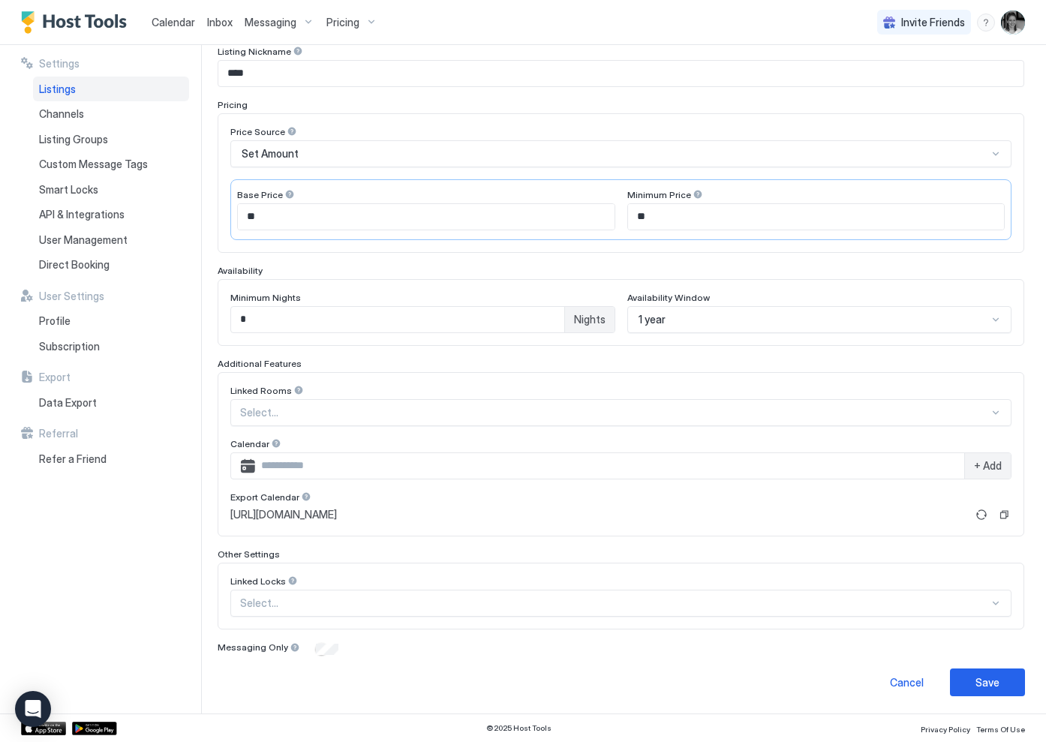
scroll to position [183, 0]
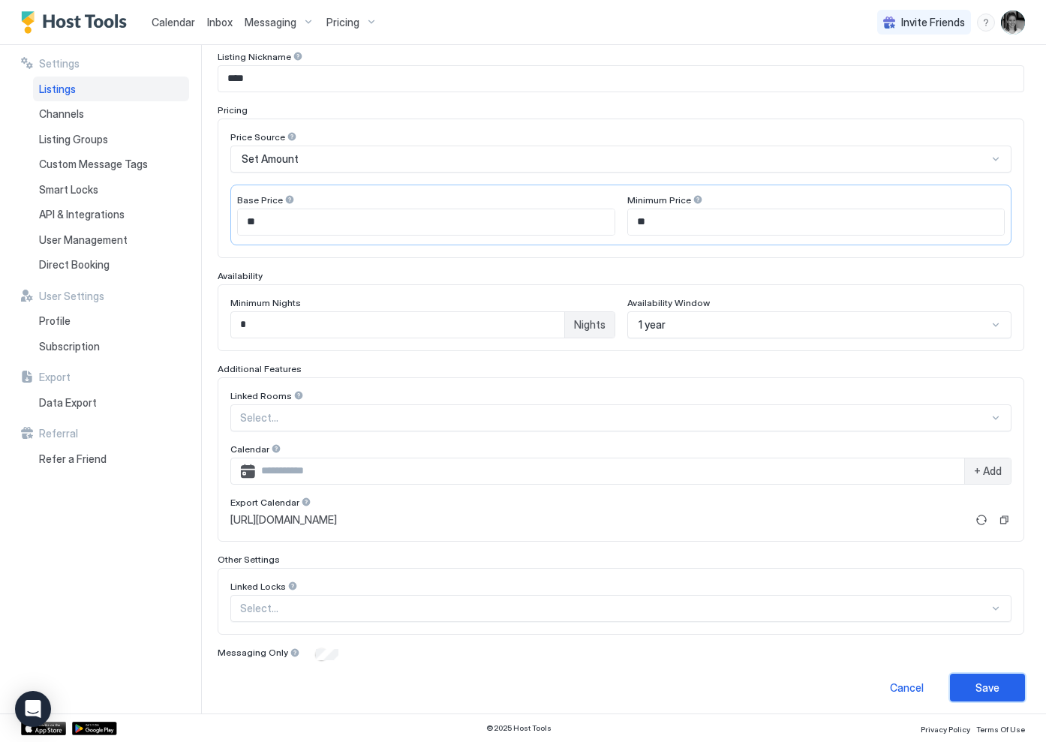
click at [967, 695] on button "Save" at bounding box center [987, 688] width 75 height 28
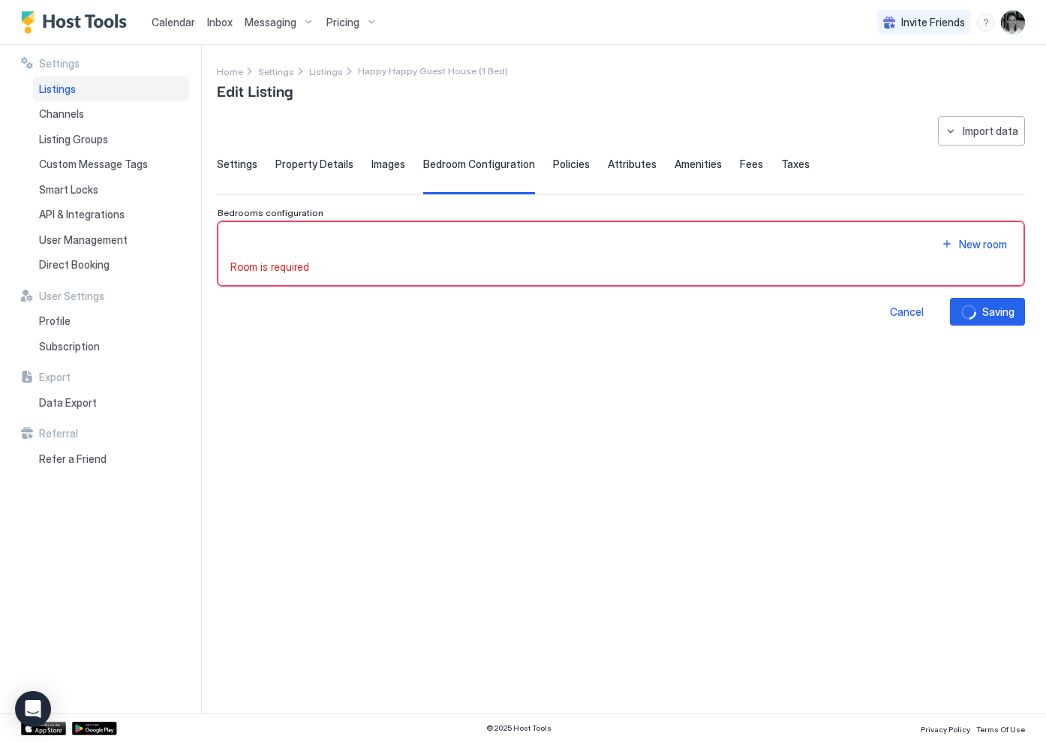
scroll to position [0, 0]
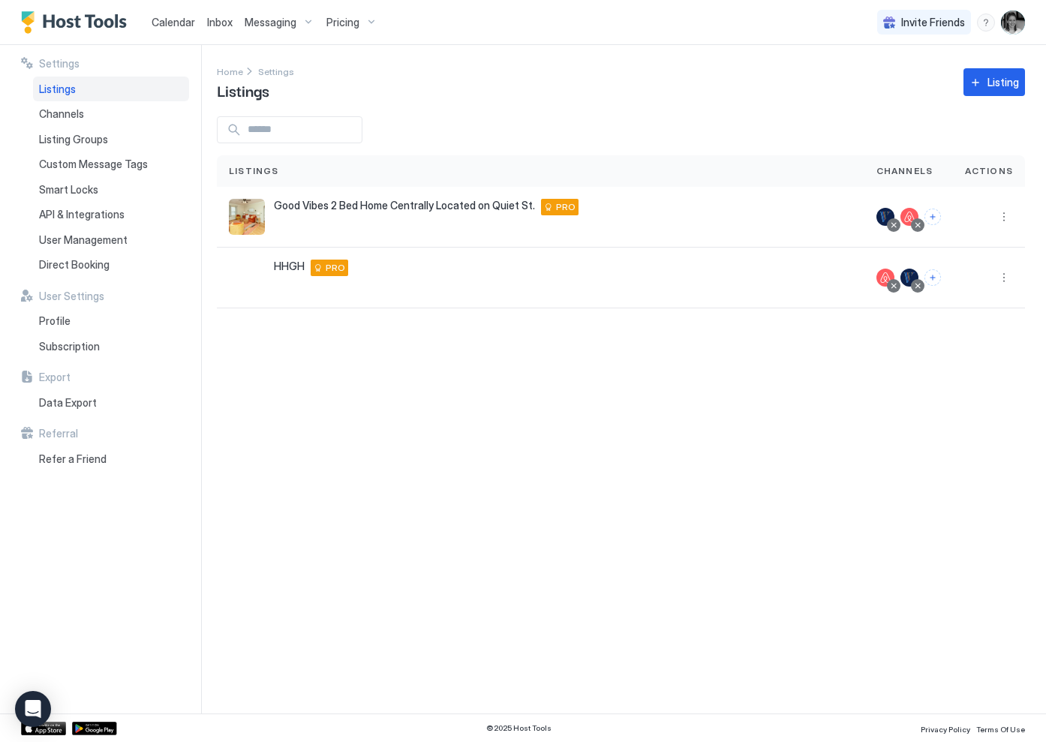
click at [170, 26] on span "Calendar" at bounding box center [174, 22] width 44 height 13
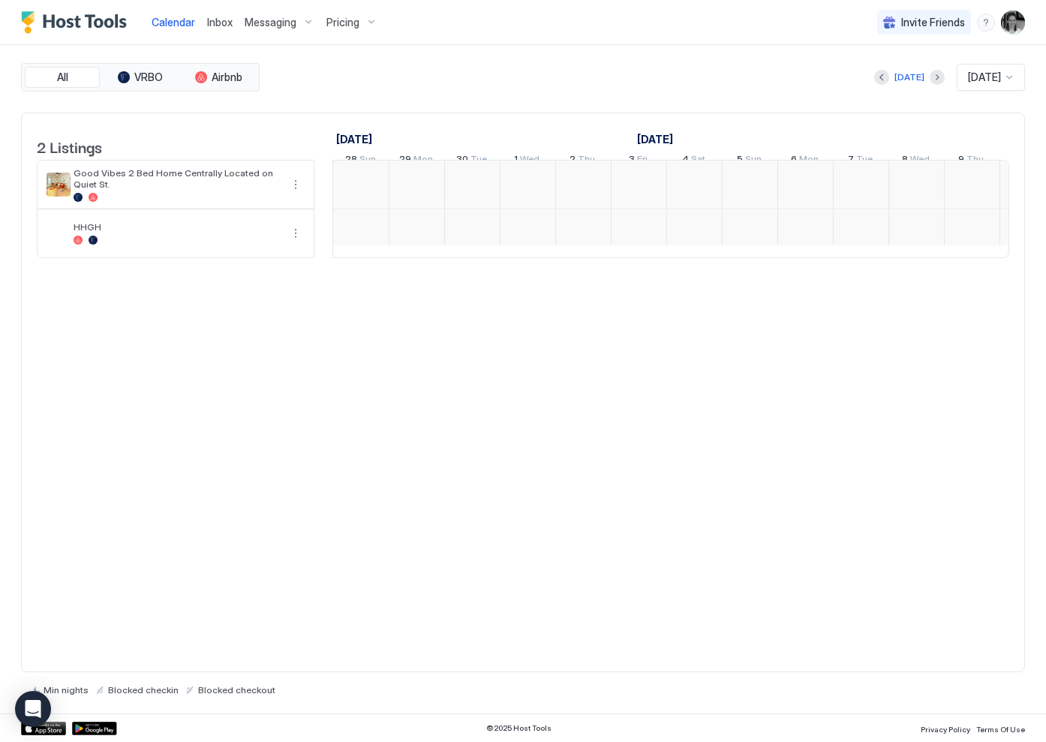
scroll to position [0, 834]
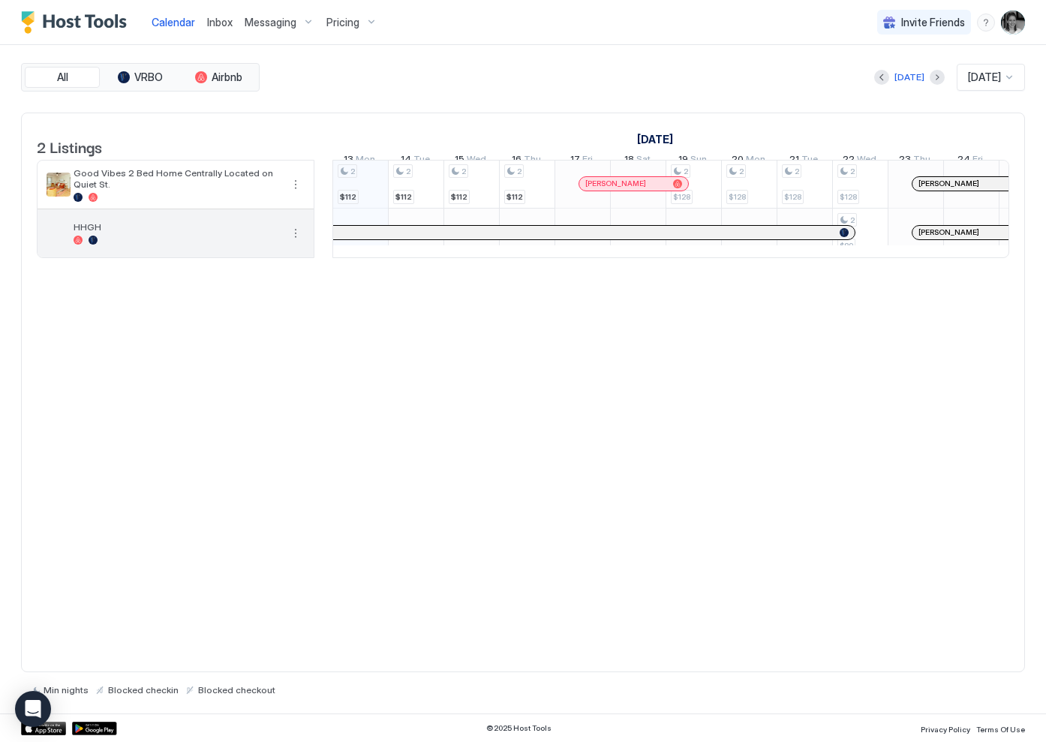
click at [196, 233] on span "HHGH" at bounding box center [177, 226] width 207 height 11
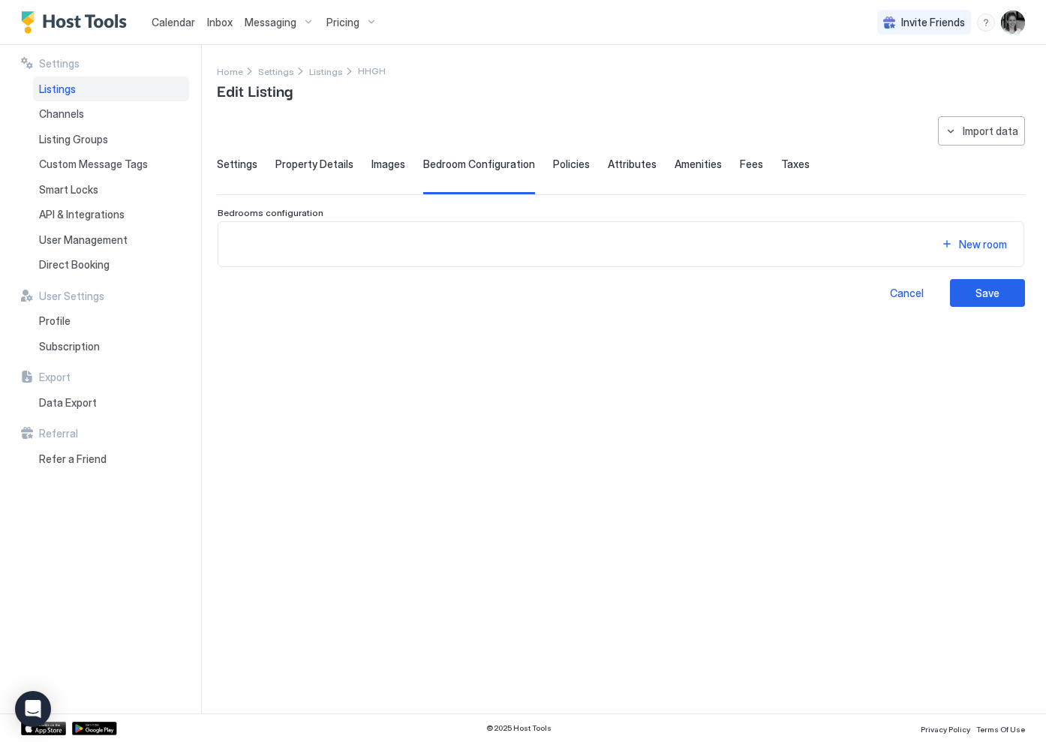
type input "****"
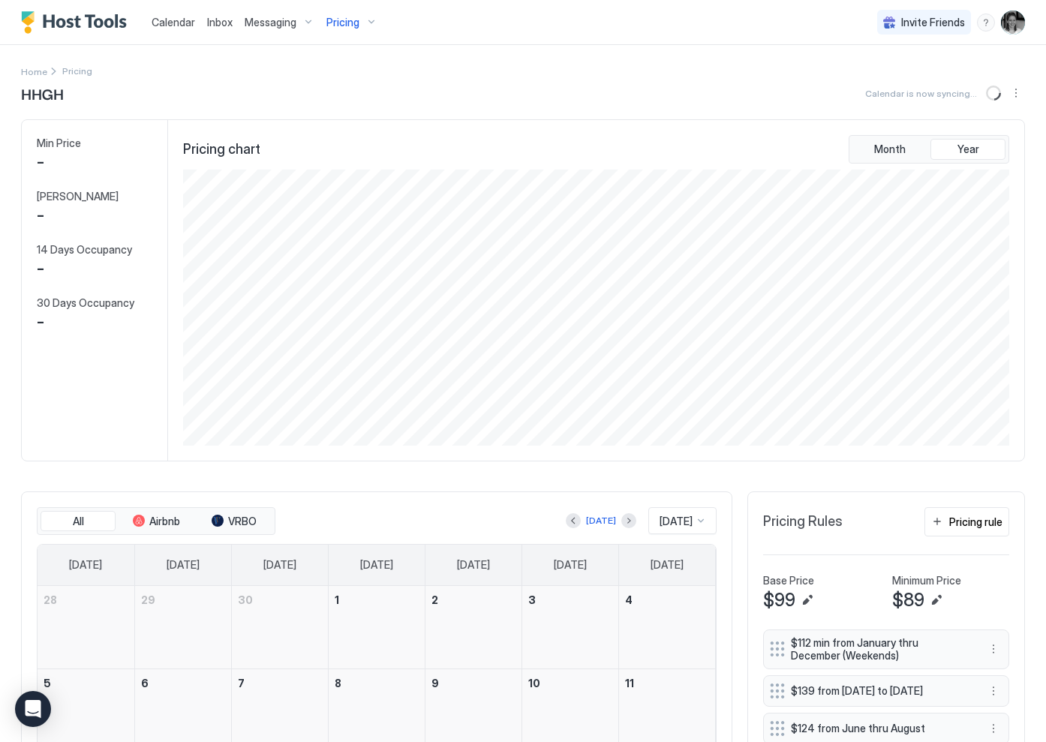
scroll to position [276, 829]
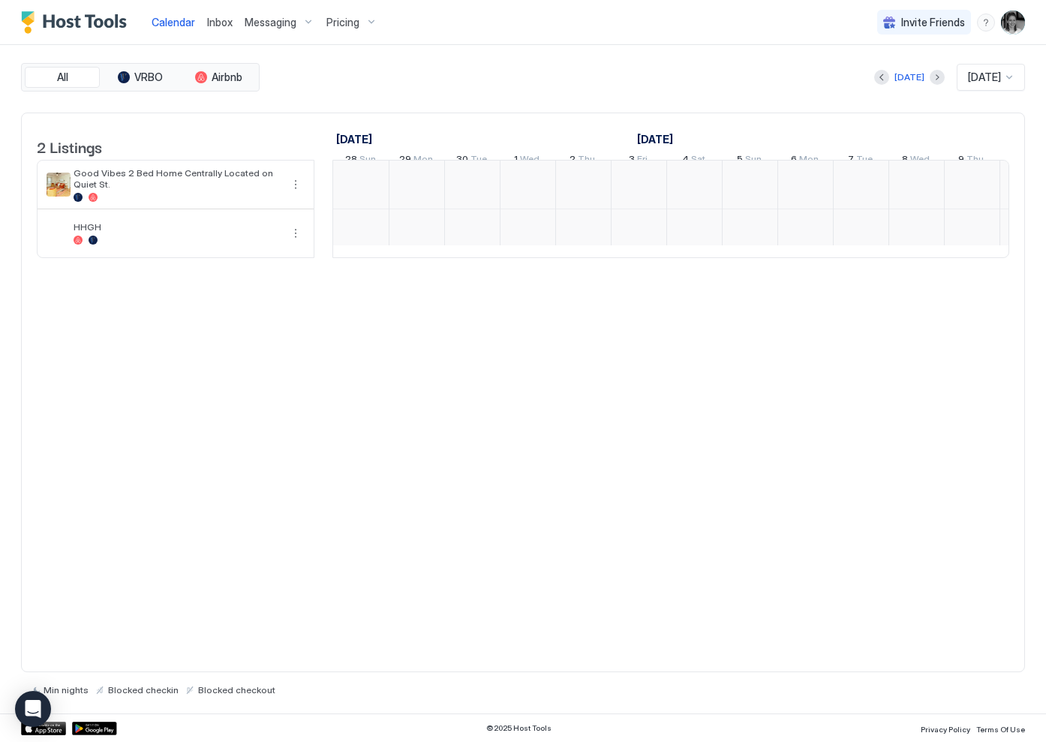
scroll to position [0, 834]
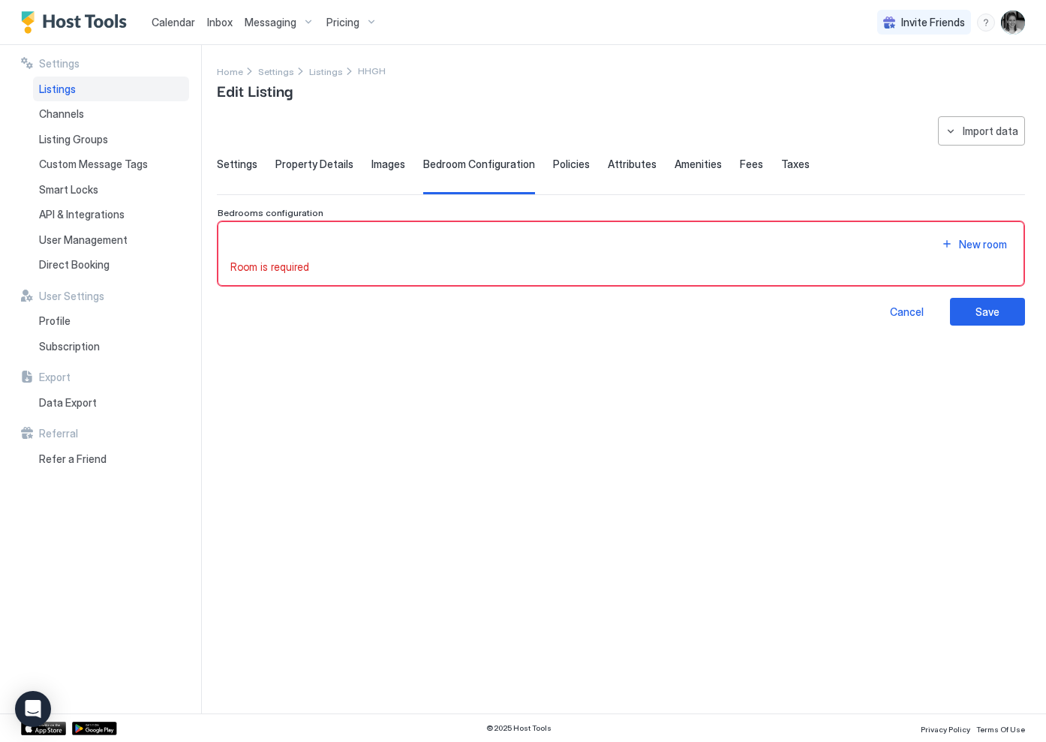
click at [226, 164] on span "Settings" at bounding box center [237, 165] width 41 height 14
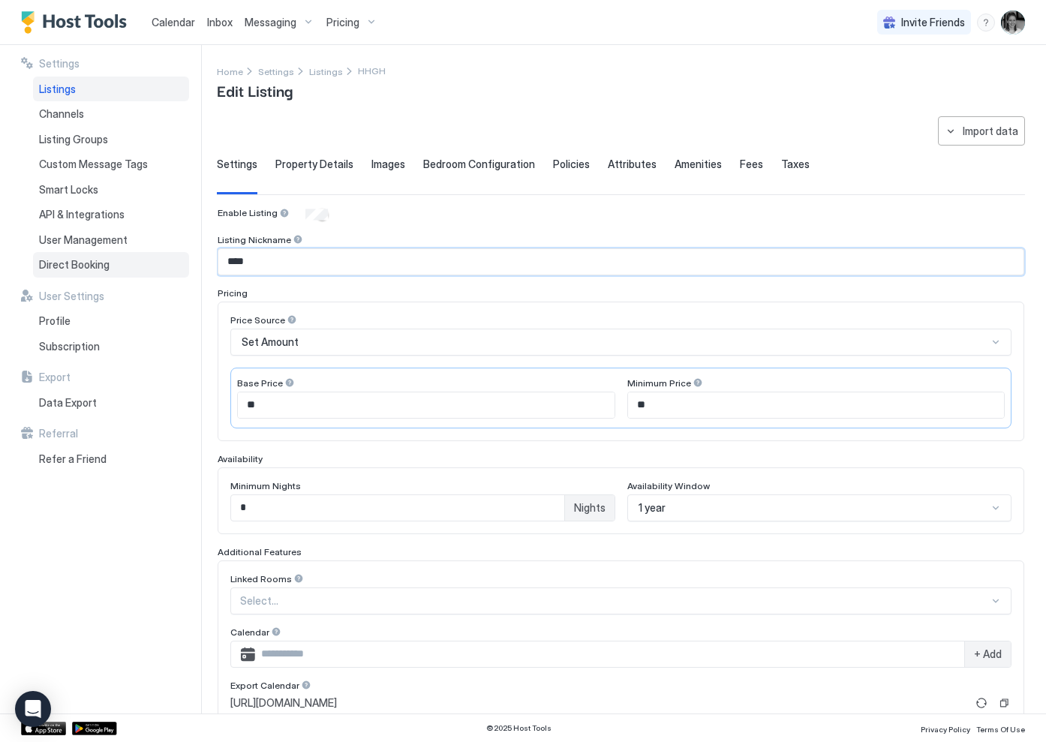
drag, startPoint x: 294, startPoint y: 262, endPoint x: 164, endPoint y: 256, distance: 130.0
click at [164, 256] on div "**********" at bounding box center [523, 379] width 1046 height 669
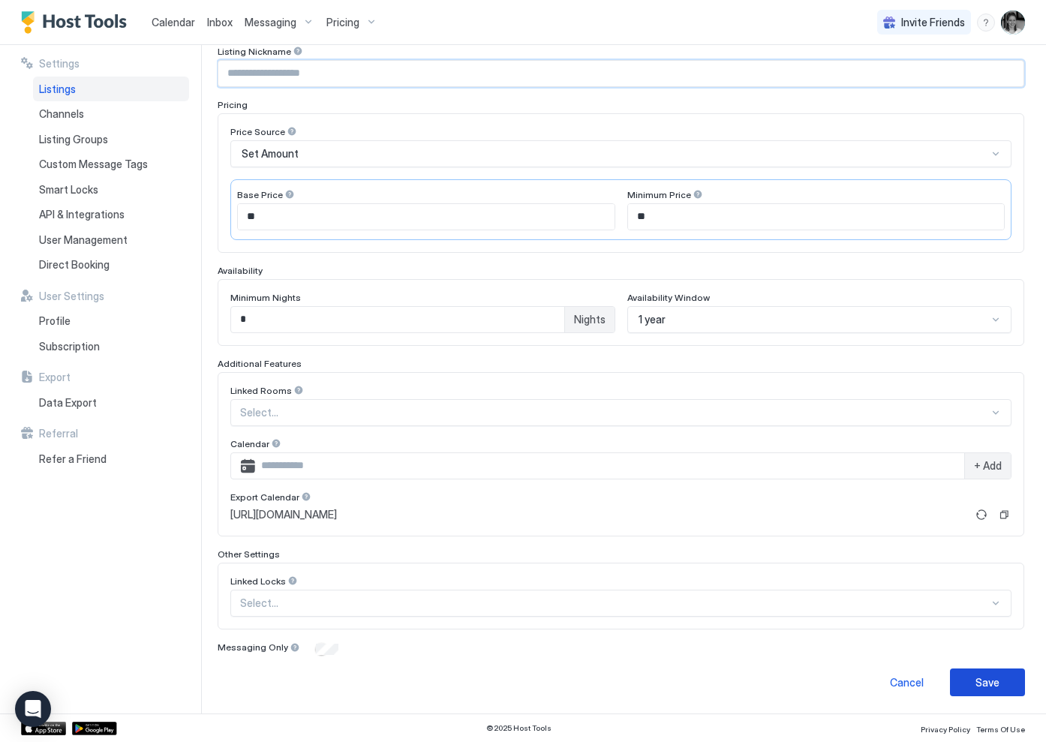
click at [995, 691] on button "Save" at bounding box center [987, 683] width 75 height 28
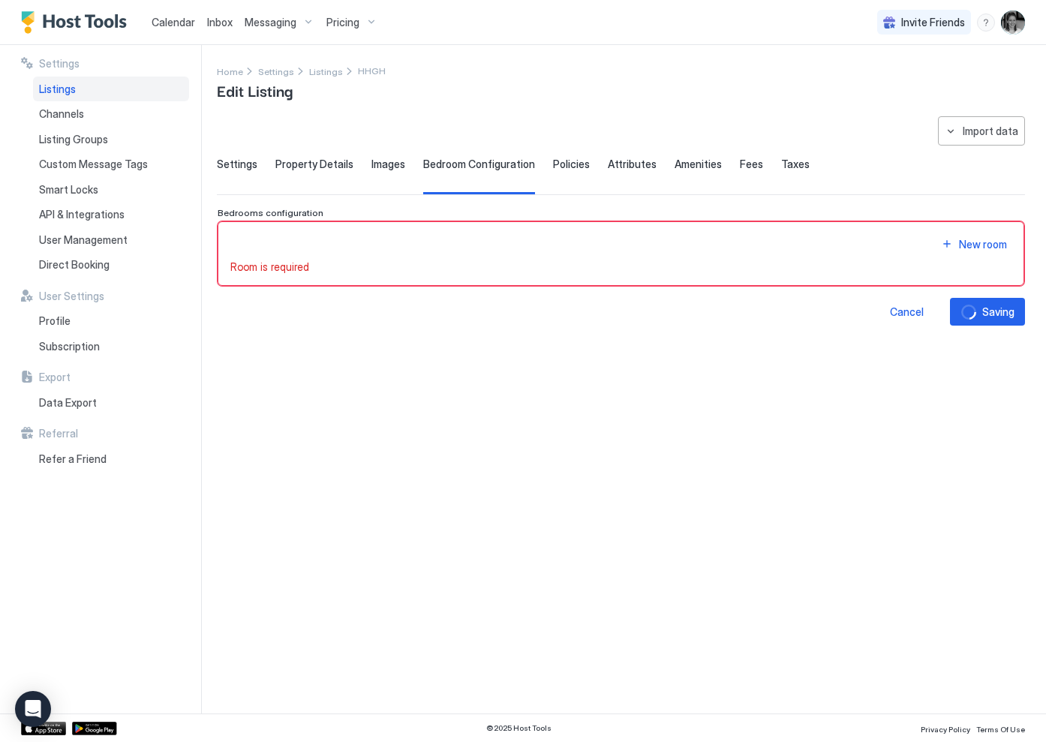
scroll to position [0, 0]
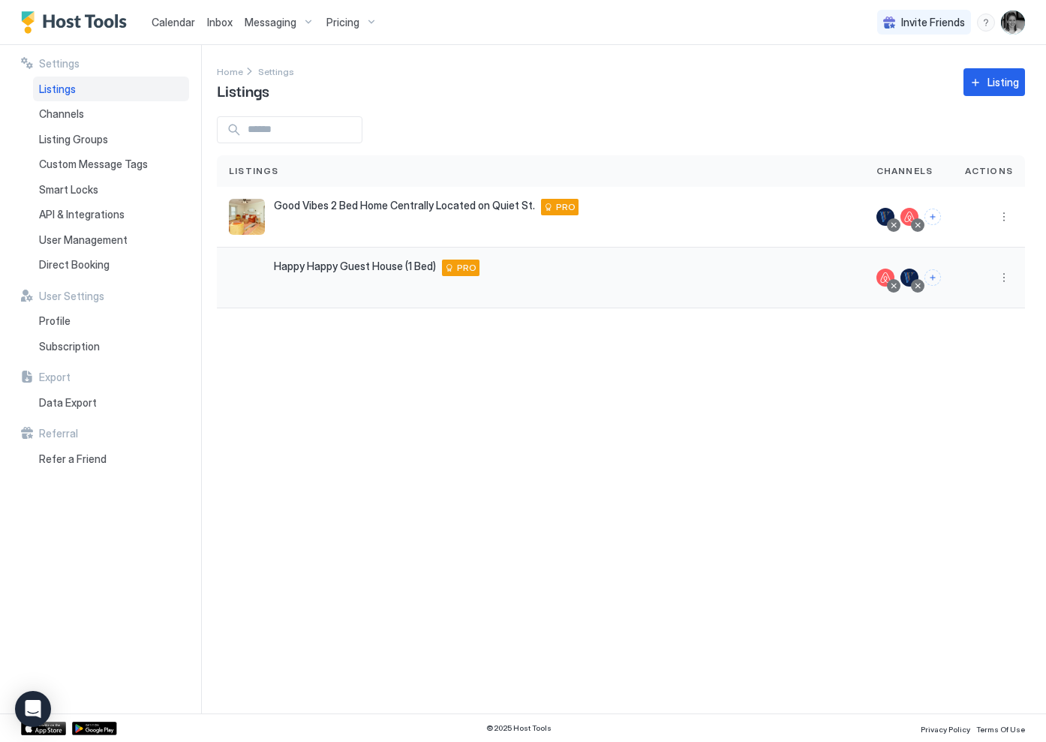
click at [396, 271] on span "Happy Happy Guest House (1 Bed)" at bounding box center [355, 267] width 162 height 14
click at [1008, 277] on button "More options" at bounding box center [1004, 278] width 18 height 18
click at [163, 29] on div at bounding box center [523, 371] width 1046 height 742
click at [188, 21] on div at bounding box center [523, 371] width 1046 height 742
click at [188, 23] on span "Calendar" at bounding box center [174, 22] width 44 height 13
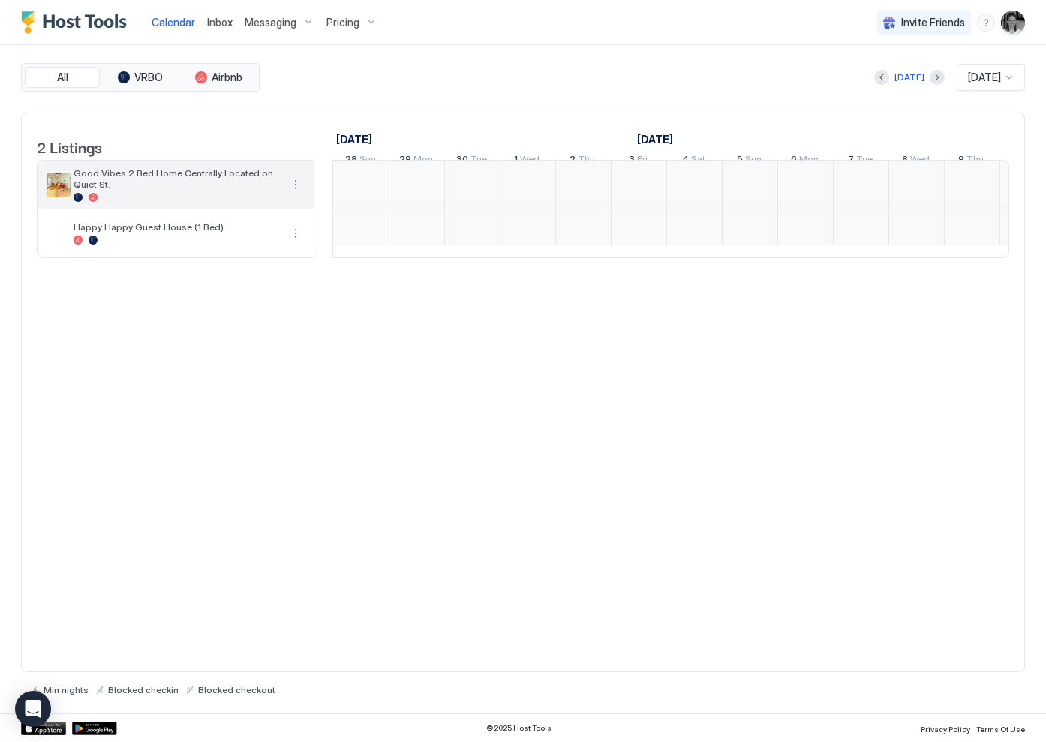
scroll to position [0, 834]
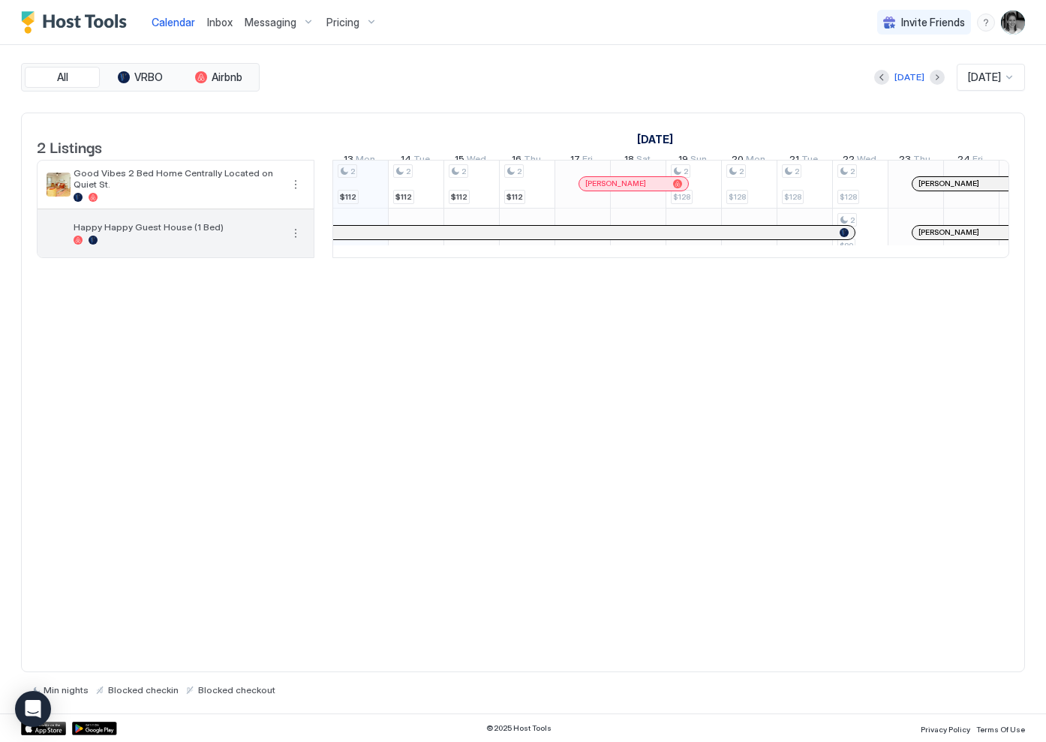
click at [271, 245] on div at bounding box center [177, 240] width 207 height 9
click at [299, 242] on button "More options" at bounding box center [296, 233] width 18 height 18
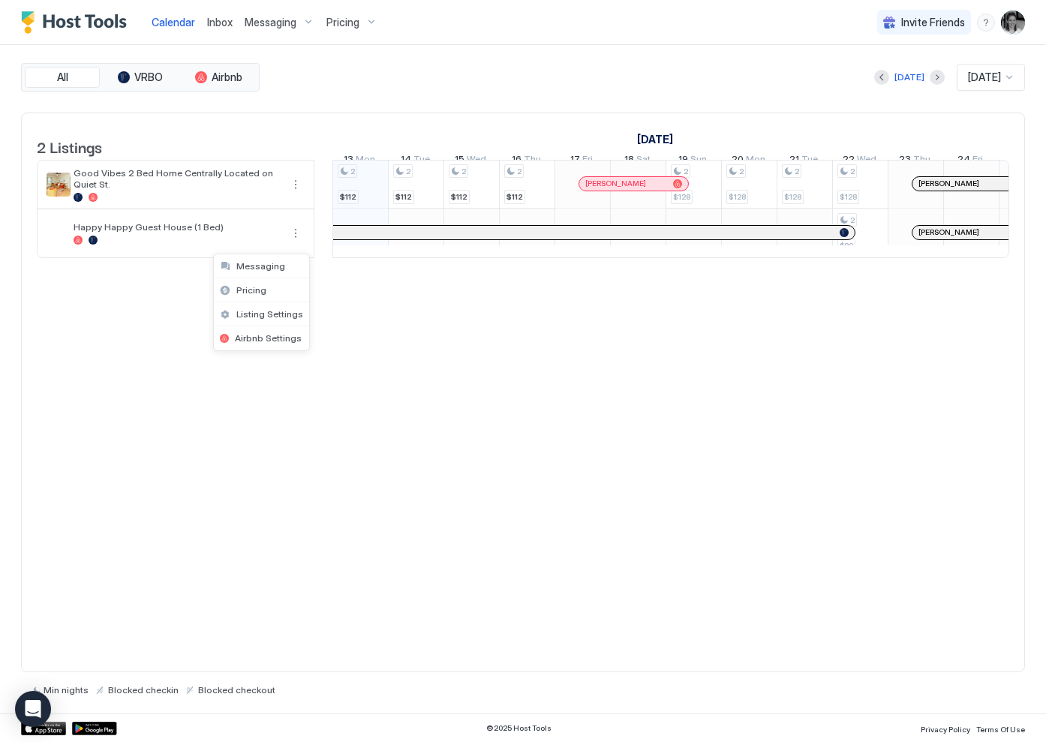
drag, startPoint x: 244, startPoint y: 244, endPoint x: 225, endPoint y: 243, distance: 18.8
click at [243, 244] on div at bounding box center [523, 371] width 1046 height 742
click at [211, 242] on div at bounding box center [523, 371] width 1046 height 742
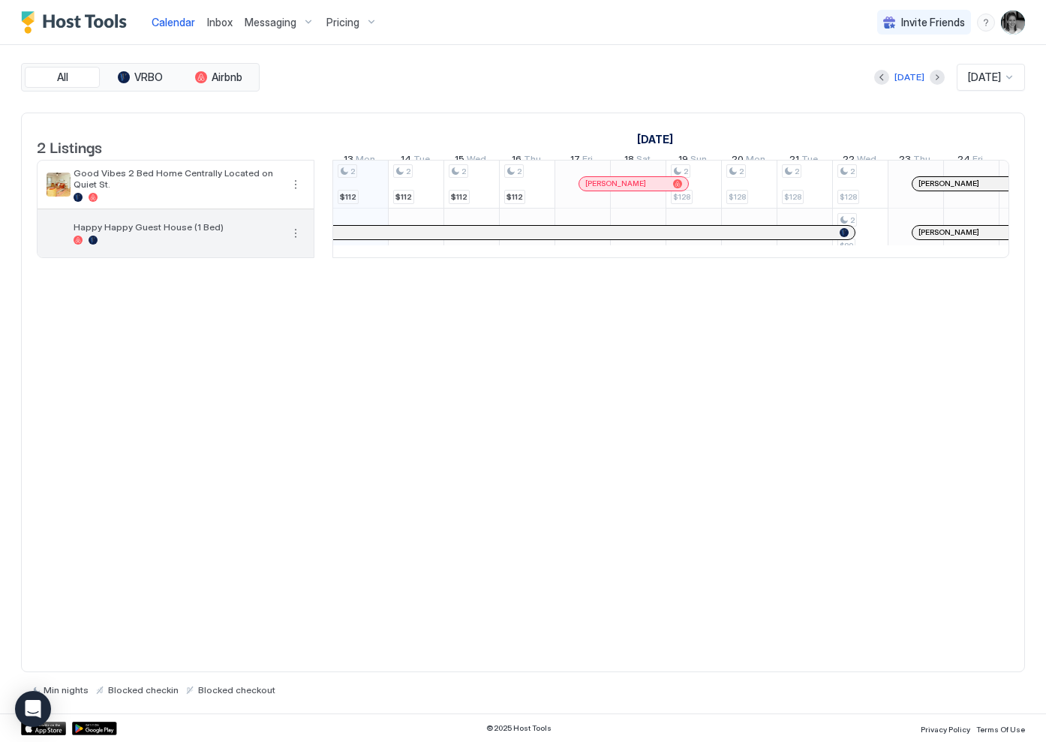
click at [185, 233] on span "Happy Happy Guest House (1 Bed)" at bounding box center [177, 226] width 207 height 11
click at [339, 25] on span "Pricing" at bounding box center [342, 23] width 33 height 14
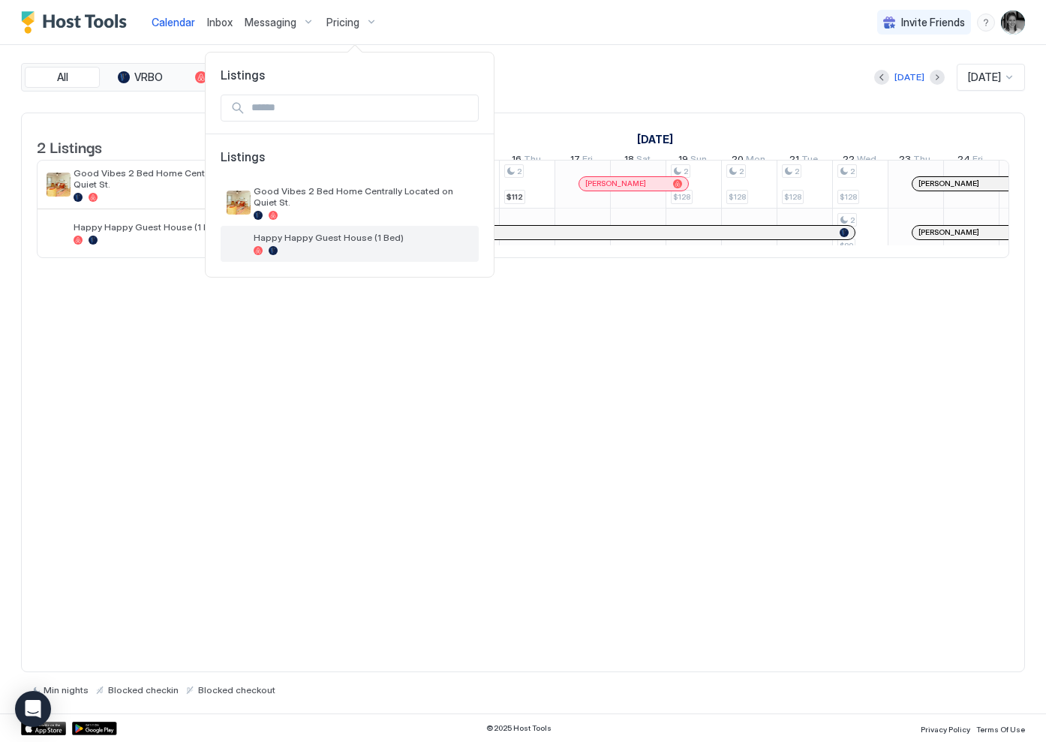
click at [323, 250] on div at bounding box center [363, 250] width 219 height 9
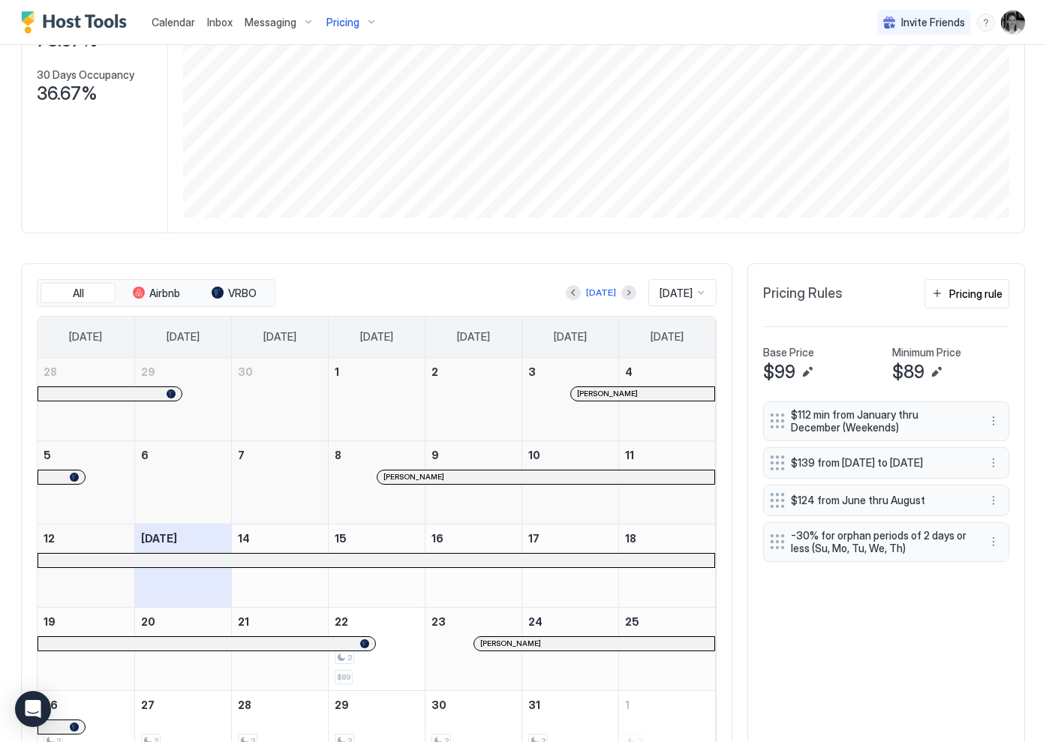
scroll to position [229, 0]
click at [970, 297] on div "Pricing rule" at bounding box center [975, 293] width 53 height 16
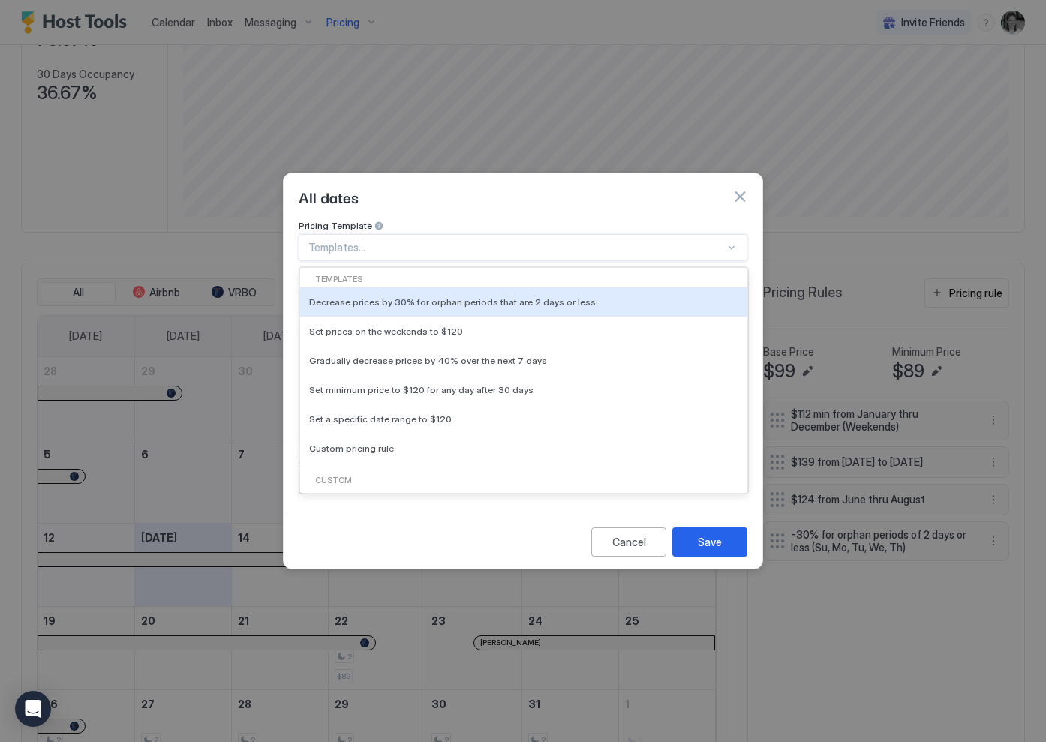
click at [423, 241] on div at bounding box center [516, 248] width 417 height 14
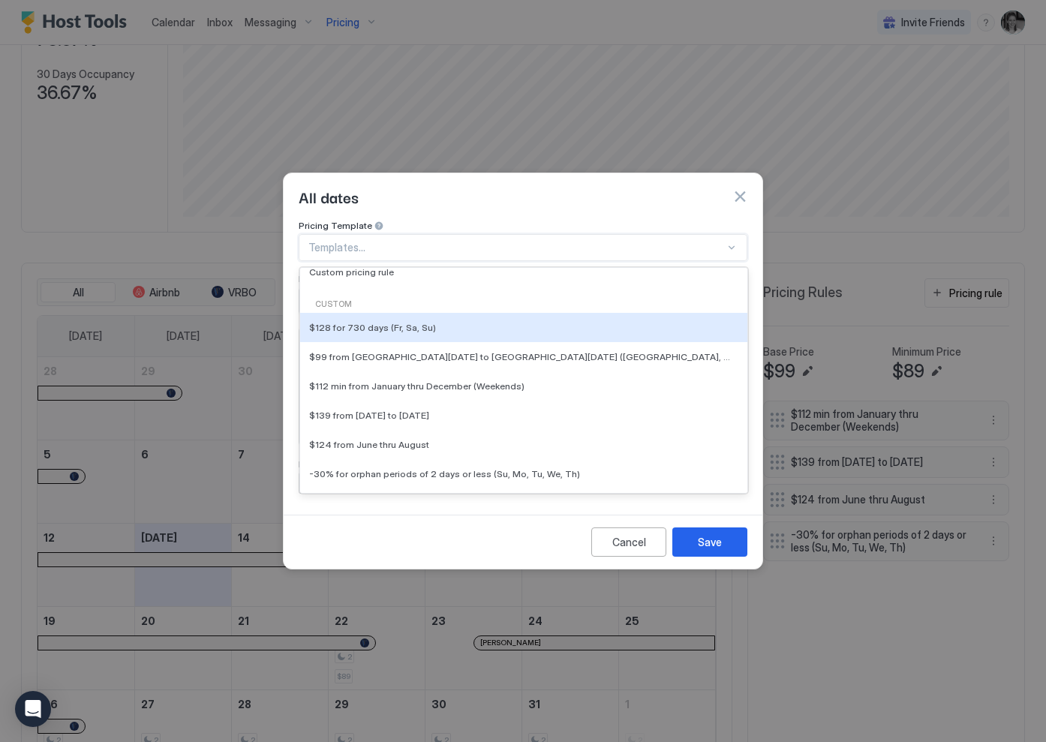
scroll to position [178, 0]
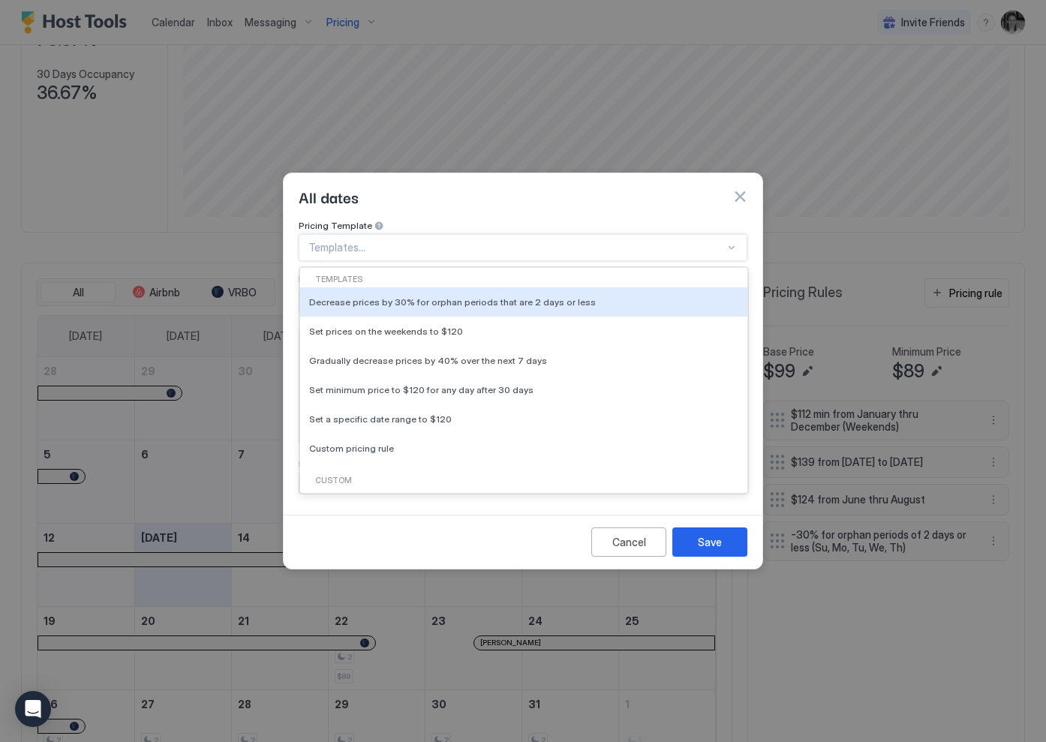
click at [645, 234] on div "Templates..." at bounding box center [523, 247] width 449 height 27
drag, startPoint x: 597, startPoint y: 211, endPoint x: 588, endPoint y: 216, distance: 9.8
click at [597, 220] on div "Pricing Template" at bounding box center [523, 227] width 449 height 14
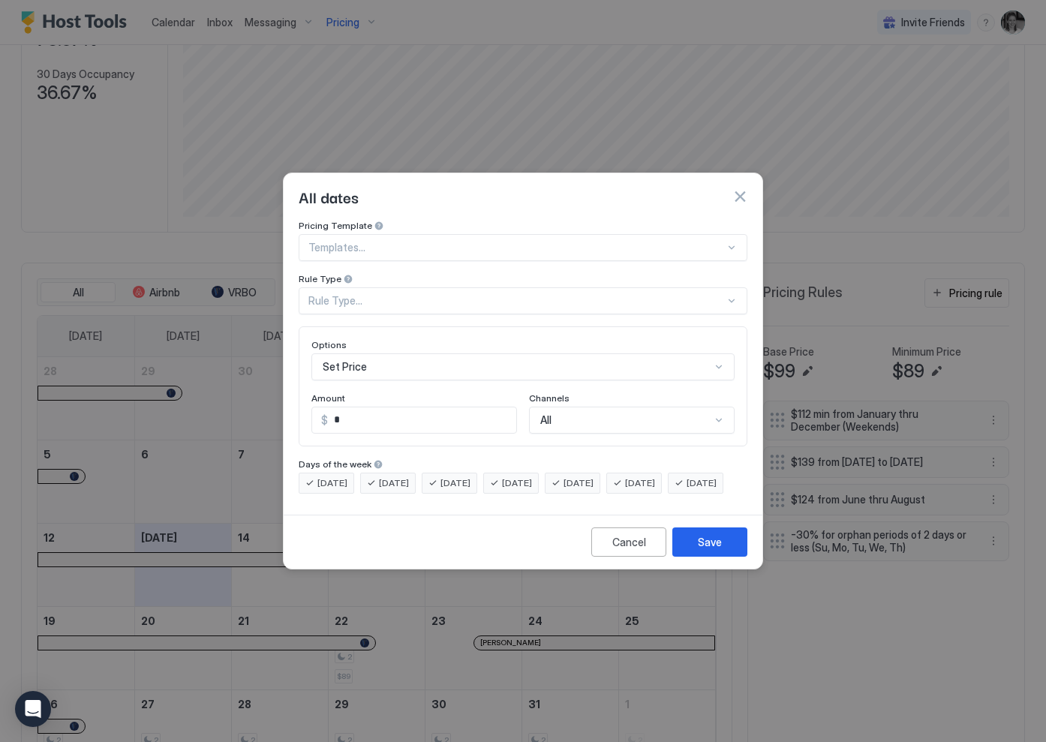
click at [413, 294] on div "Rule Type..." at bounding box center [516, 301] width 417 height 14
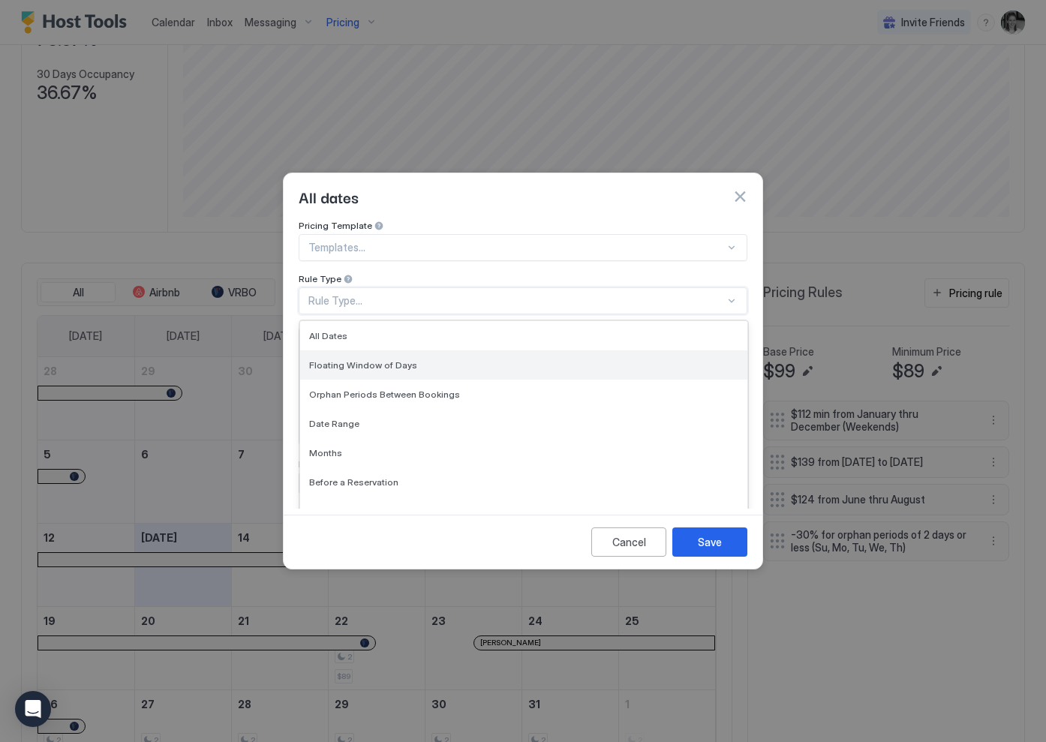
click at [438, 360] on div "Floating Window of Days" at bounding box center [523, 365] width 429 height 11
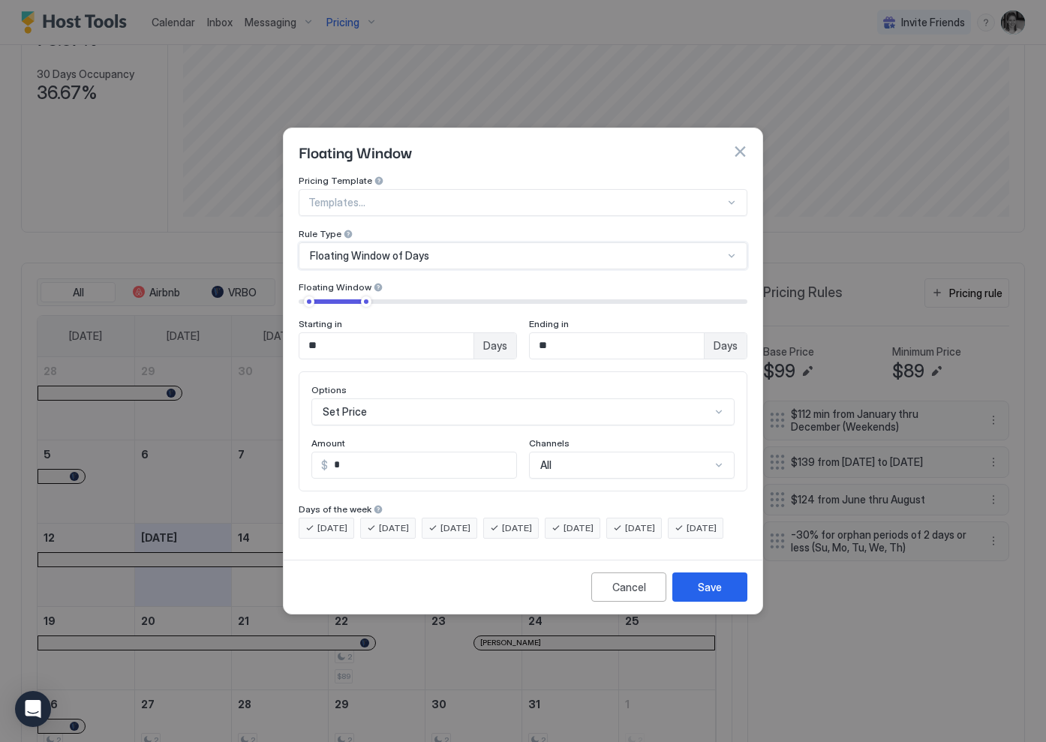
click at [449, 333] on input "**" at bounding box center [386, 346] width 174 height 26
drag, startPoint x: 458, startPoint y: 335, endPoint x: 276, endPoint y: 325, distance: 181.9
click at [276, 325] on div "Floating Window Pricing Template Templates... Rule Type Floating Window of Days…" at bounding box center [523, 371] width 1046 height 742
type input "*"
click at [678, 333] on input "**" at bounding box center [617, 346] width 174 height 26
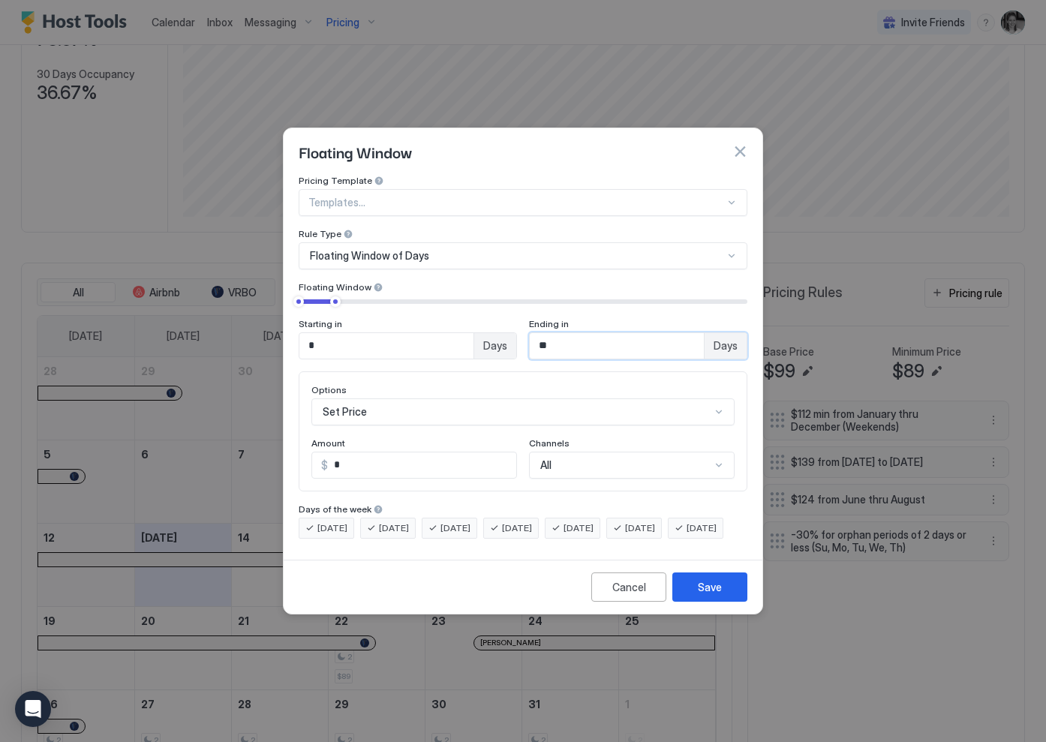
type input "**"
click at [329, 522] on span "[DATE]" at bounding box center [332, 529] width 30 height 14
click at [338, 522] on span "[DATE]" at bounding box center [332, 529] width 30 height 14
click at [726, 597] on button "Save" at bounding box center [709, 587] width 75 height 29
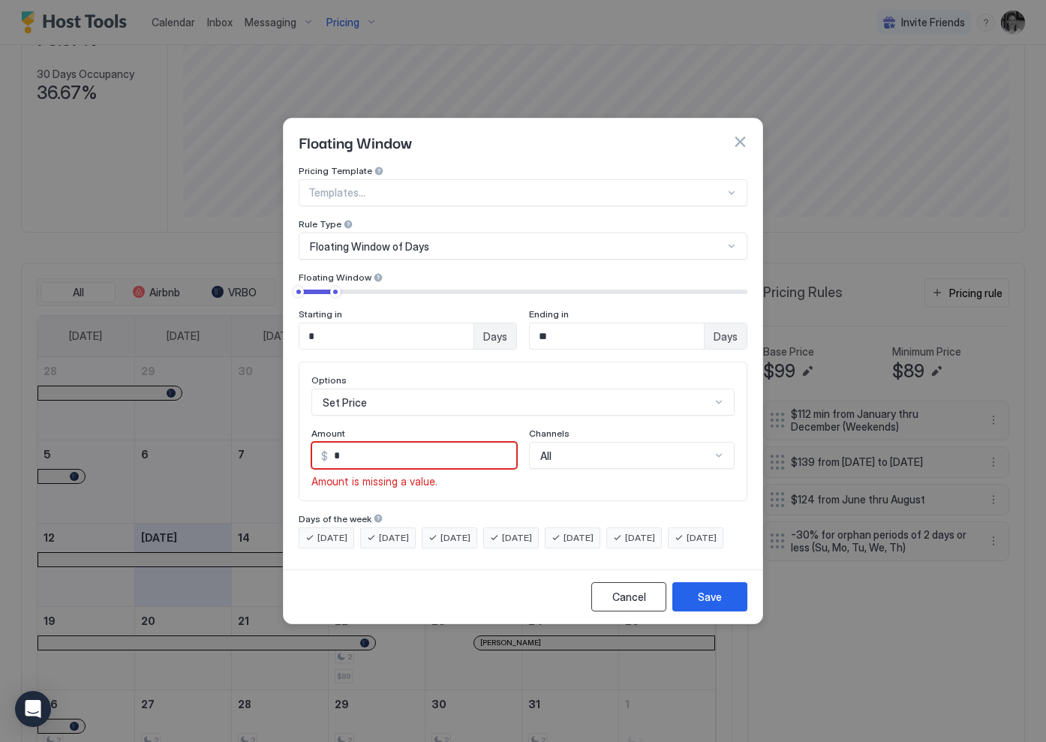
click at [619, 605] on div "Cancel" at bounding box center [629, 597] width 34 height 16
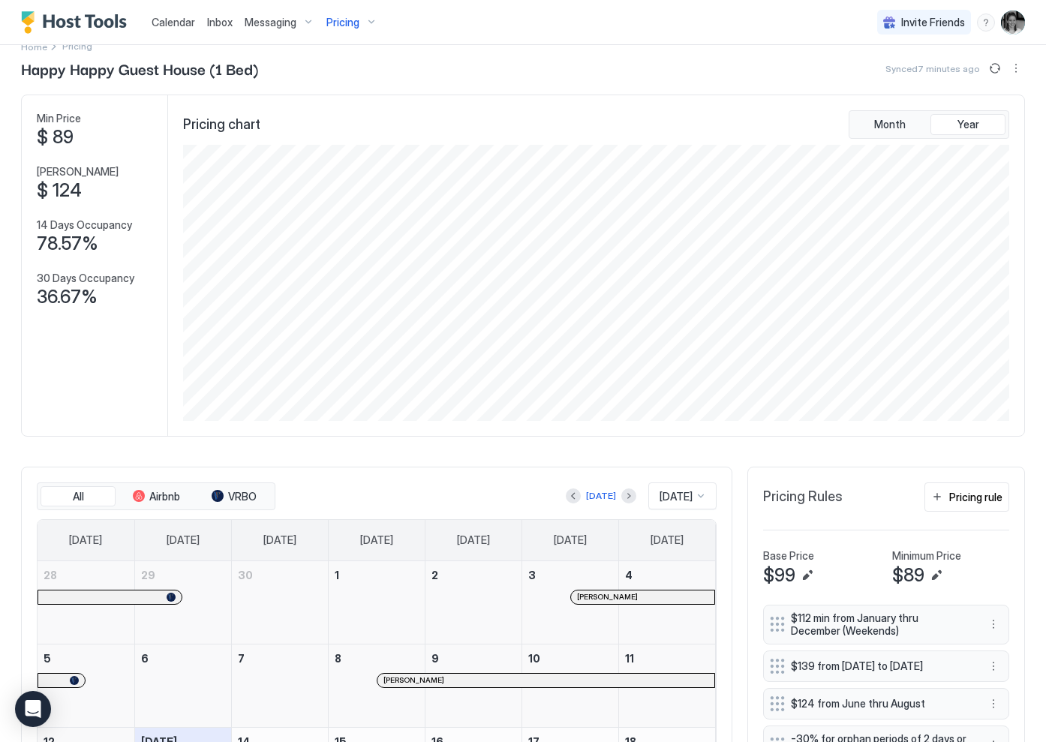
scroll to position [7, 0]
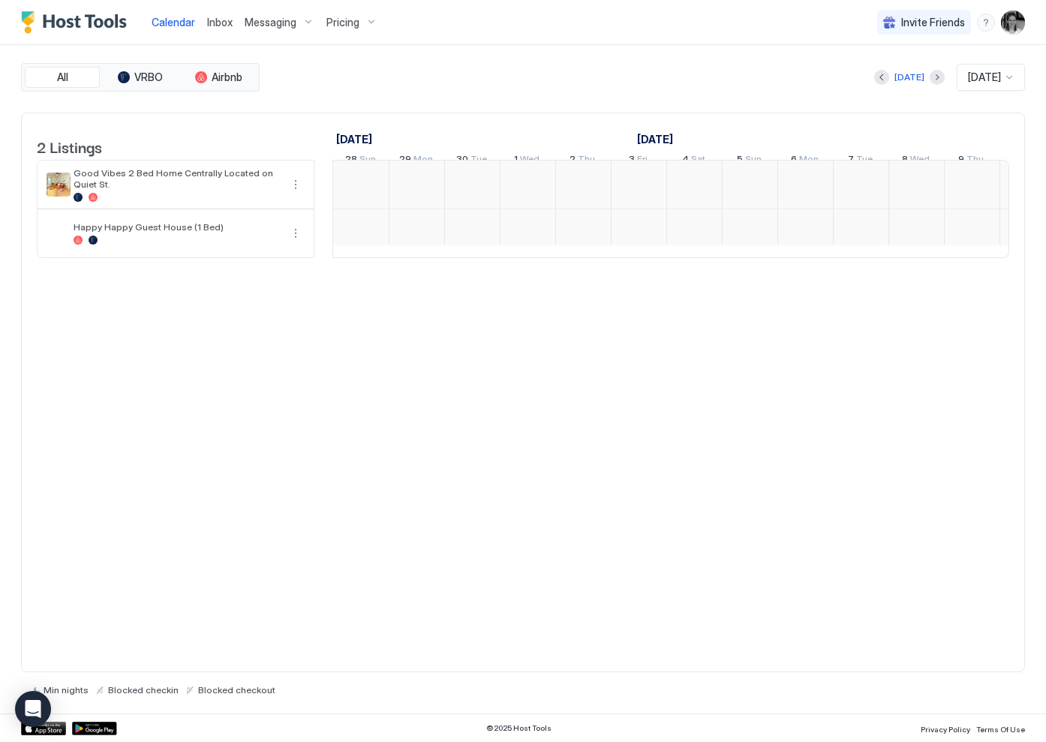
scroll to position [0, 834]
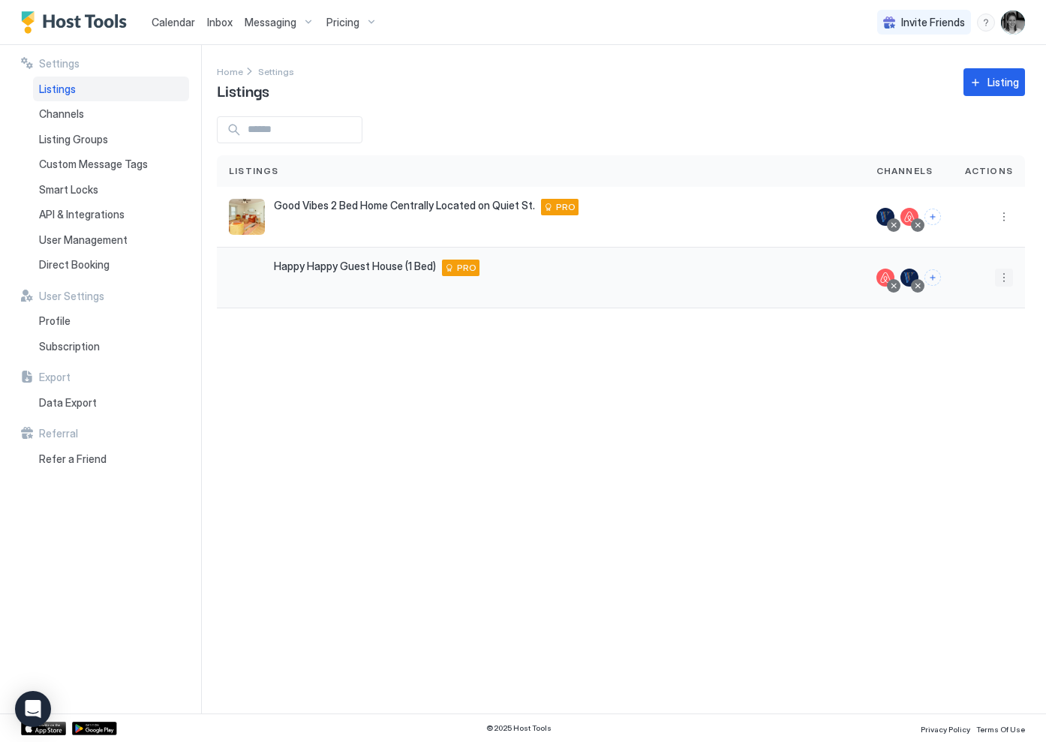
click at [1001, 275] on button "More options" at bounding box center [1004, 278] width 18 height 18
click at [964, 347] on span "Listing Settings" at bounding box center [970, 346] width 67 height 11
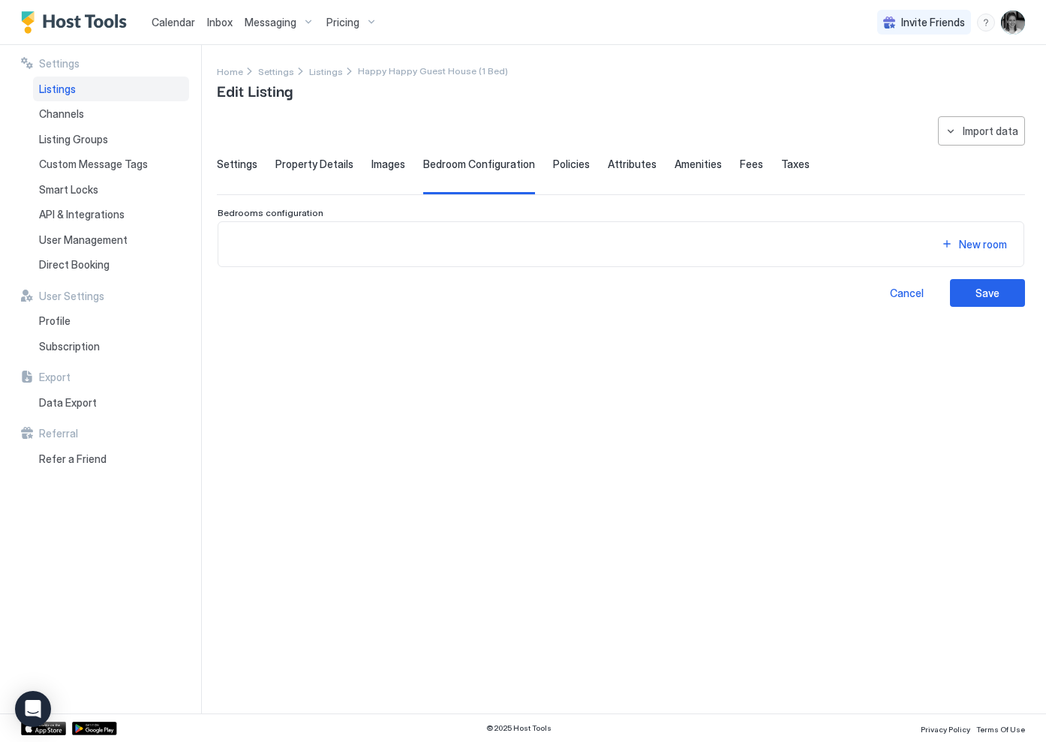
click at [239, 172] on div "Settings" at bounding box center [237, 176] width 41 height 37
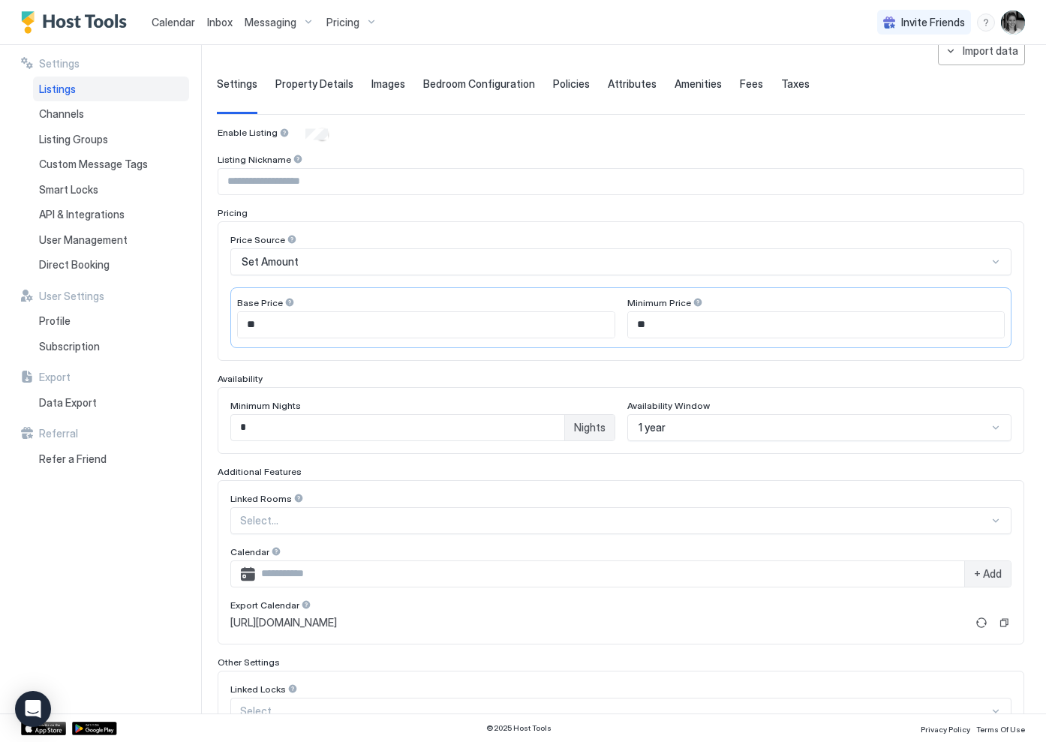
scroll to position [82, 0]
click at [690, 434] on div "Minimum Nights * Nights Availability Window 1 year" at bounding box center [621, 419] width 807 height 67
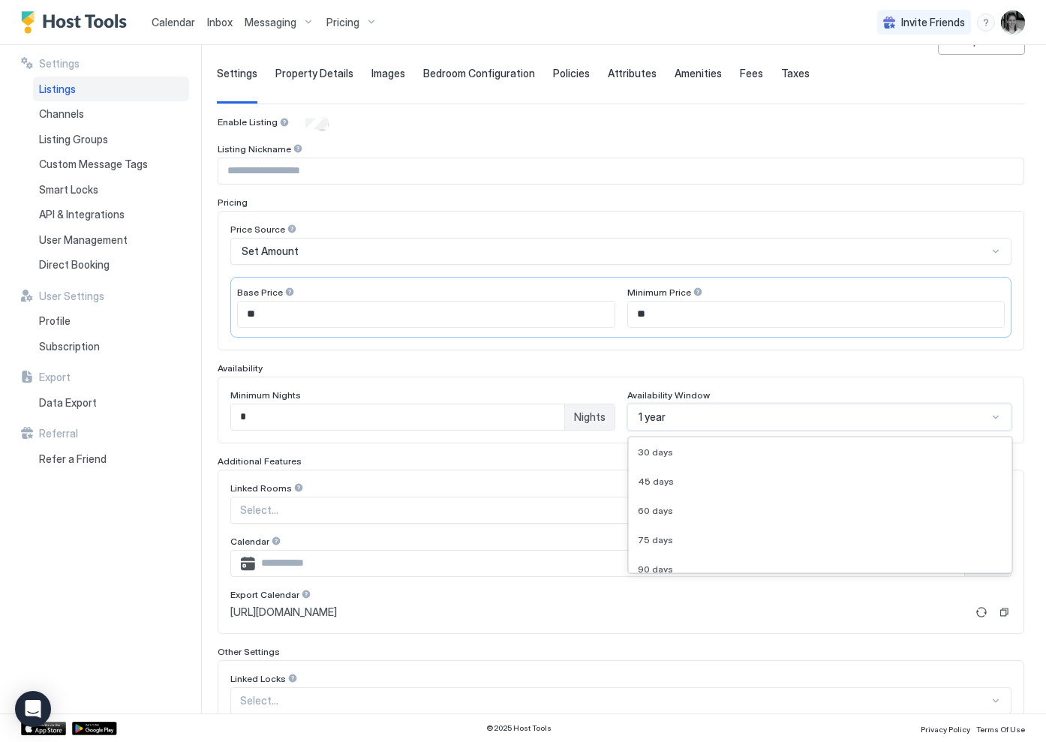
scroll to position [91, 0]
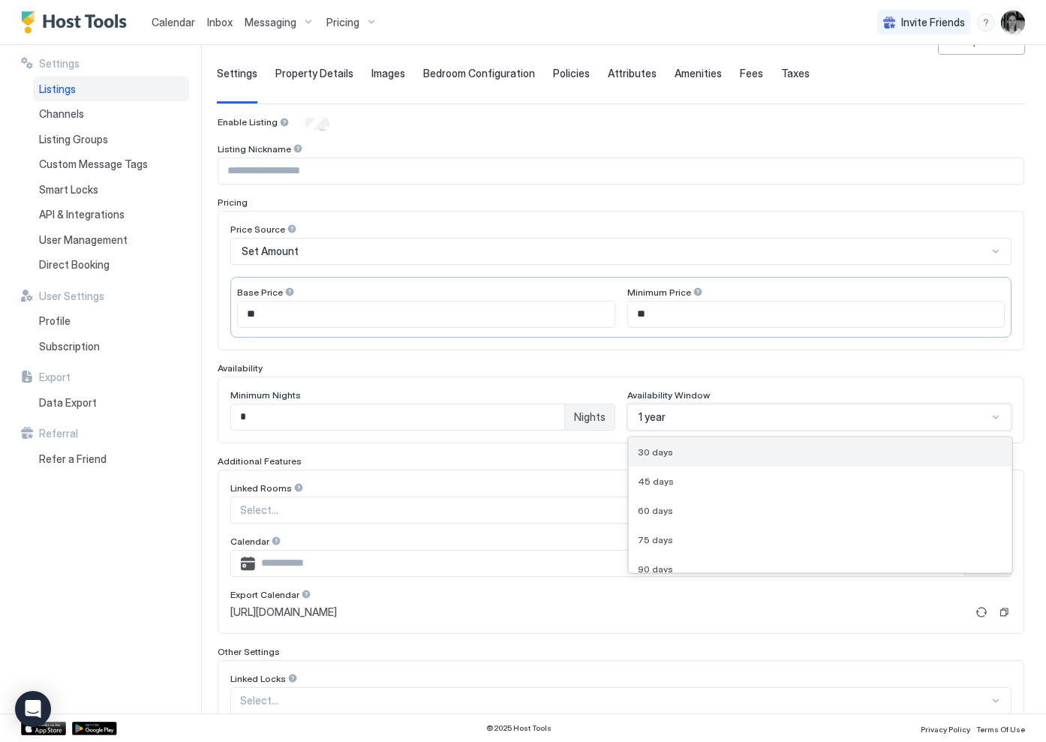
click at [663, 450] on span "30 days" at bounding box center [655, 452] width 35 height 11
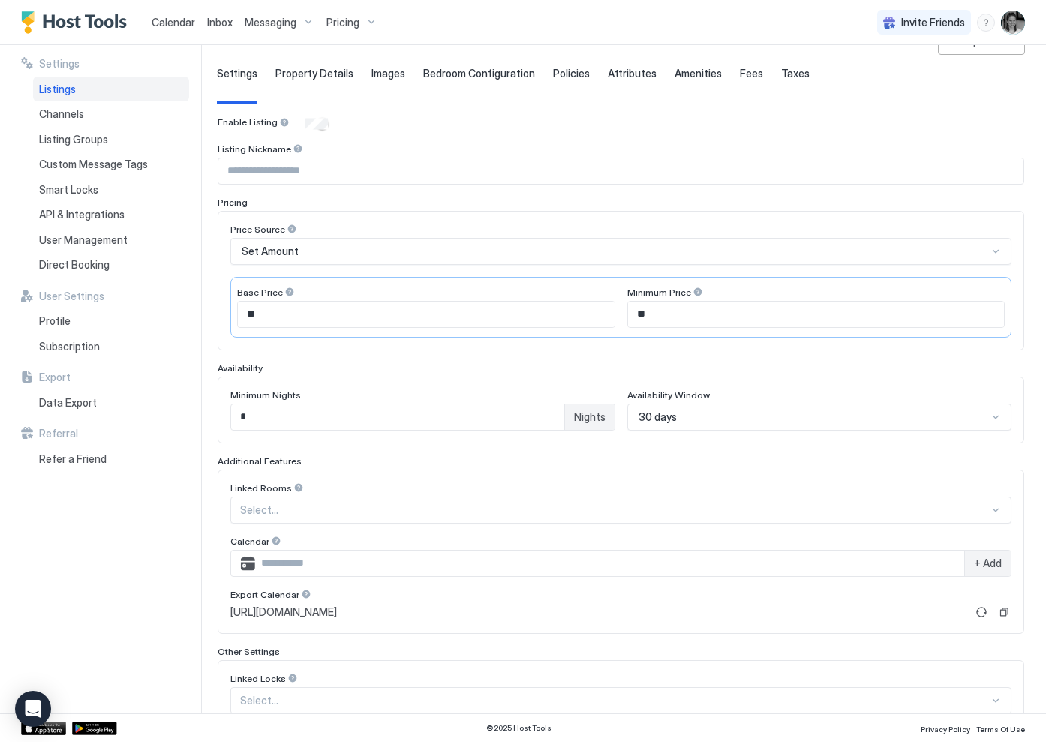
click at [699, 372] on div "Availability" at bounding box center [621, 368] width 807 height 11
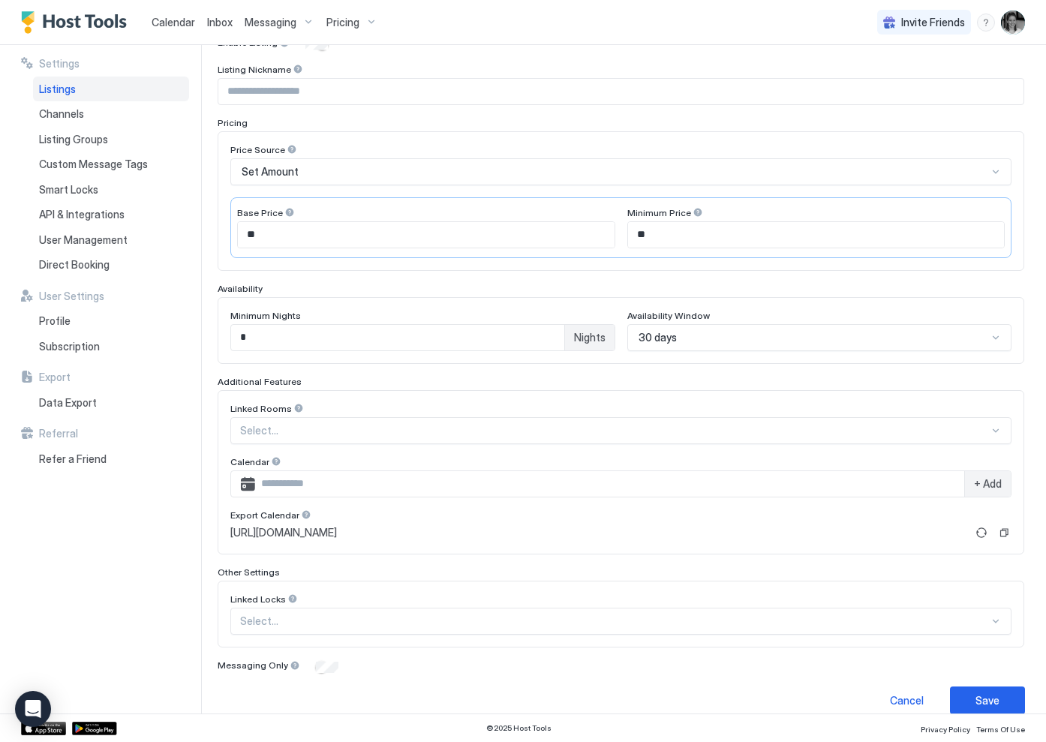
scroll to position [188, 0]
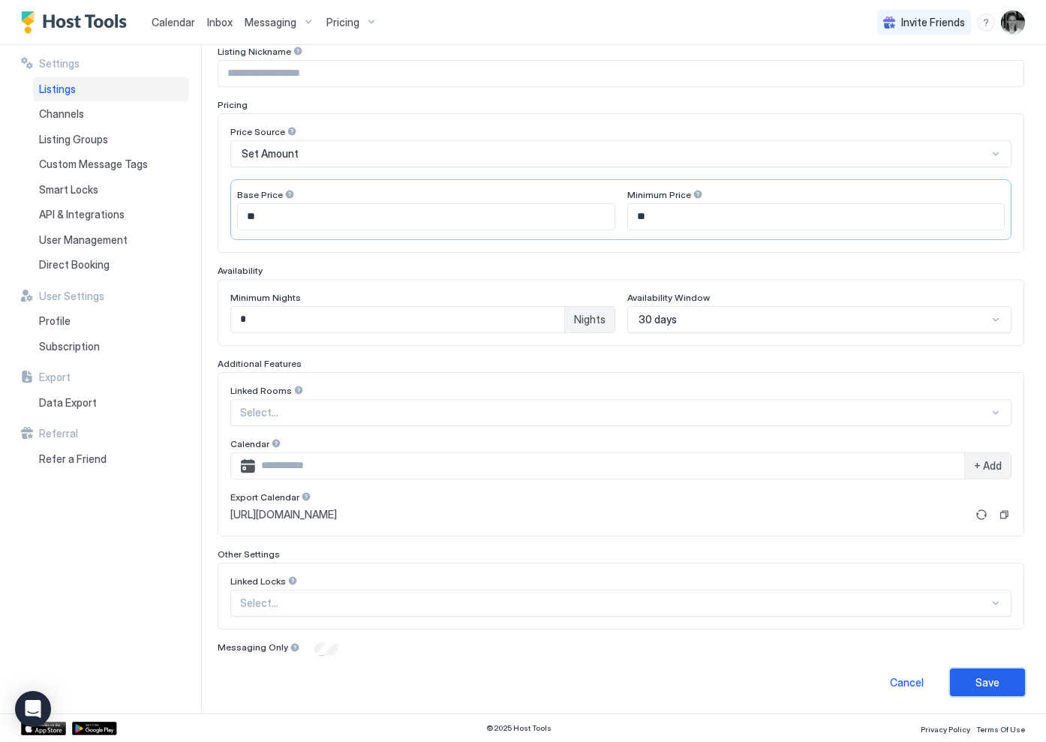
click at [1006, 684] on button "Save" at bounding box center [987, 683] width 75 height 28
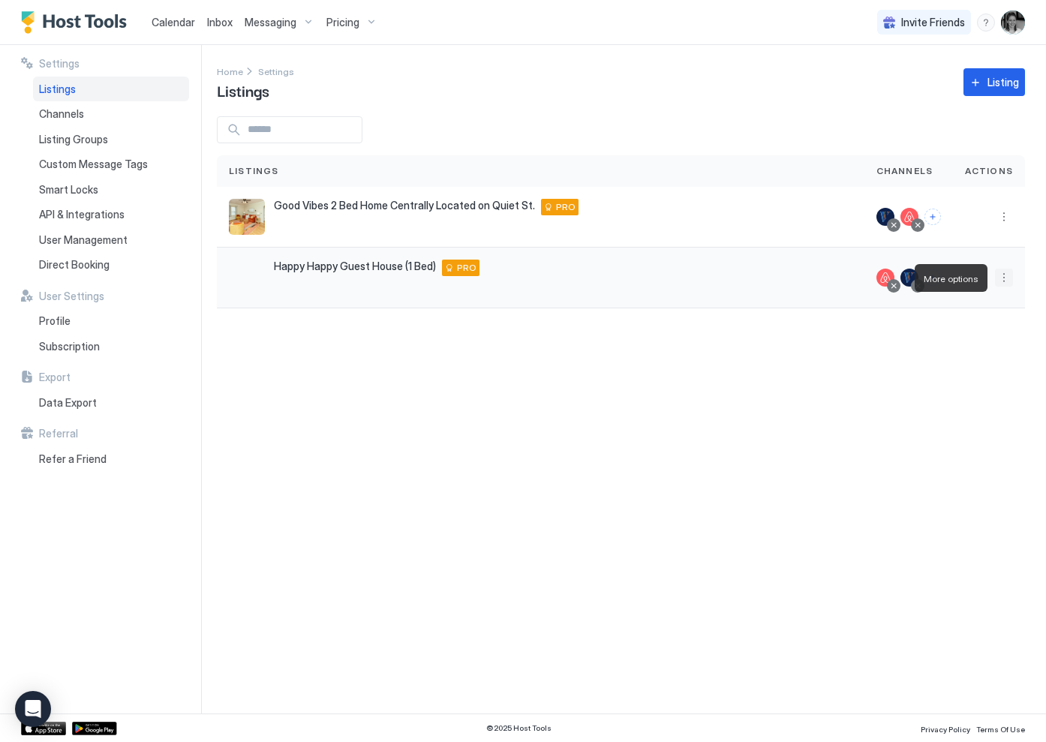
click at [1001, 274] on button "More options" at bounding box center [1004, 278] width 18 height 18
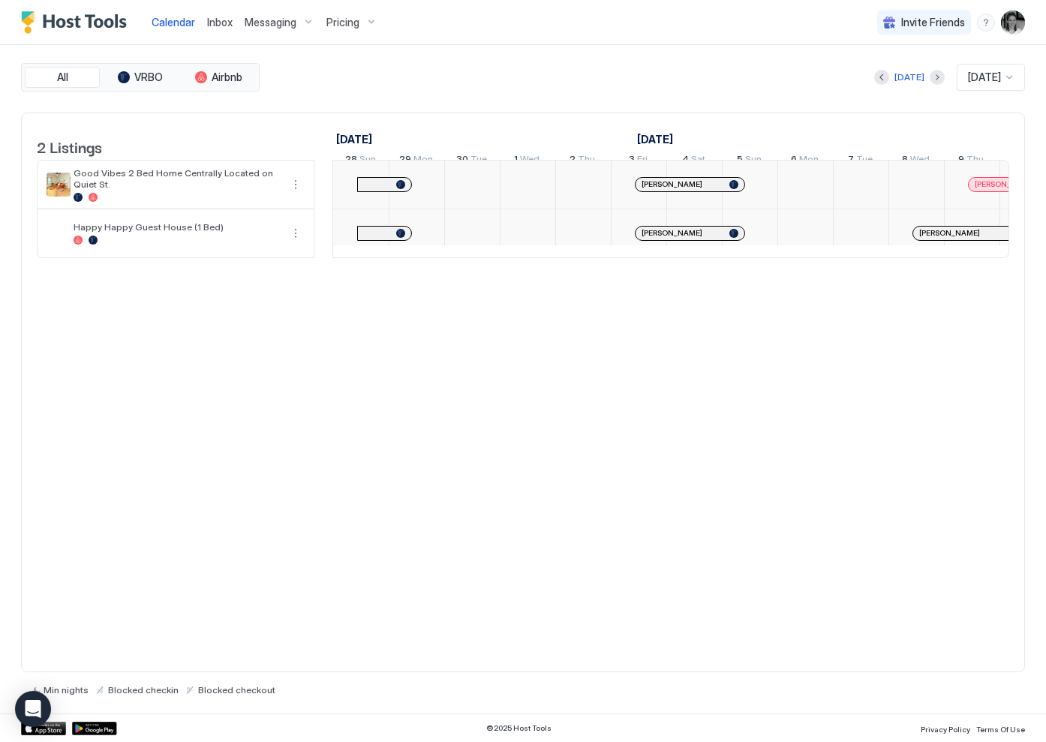
scroll to position [0, 834]
